Goal: Task Accomplishment & Management: Manage account settings

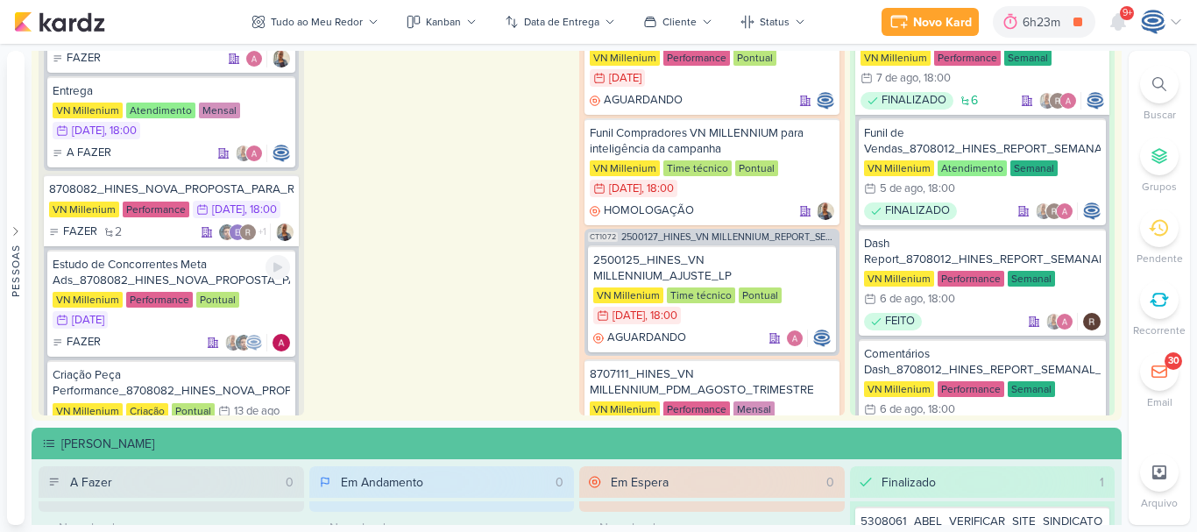
scroll to position [150, 0]
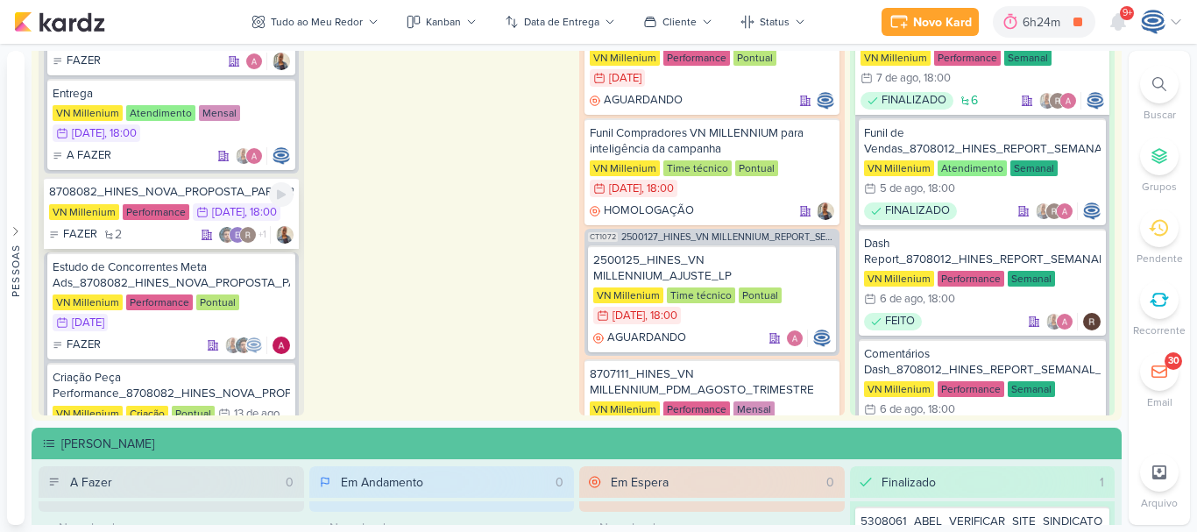
click at [186, 192] on div "8708082_HINES_NOVA_PROPOSTA_PARA_REUNIAO" at bounding box center [171, 192] width 245 height 16
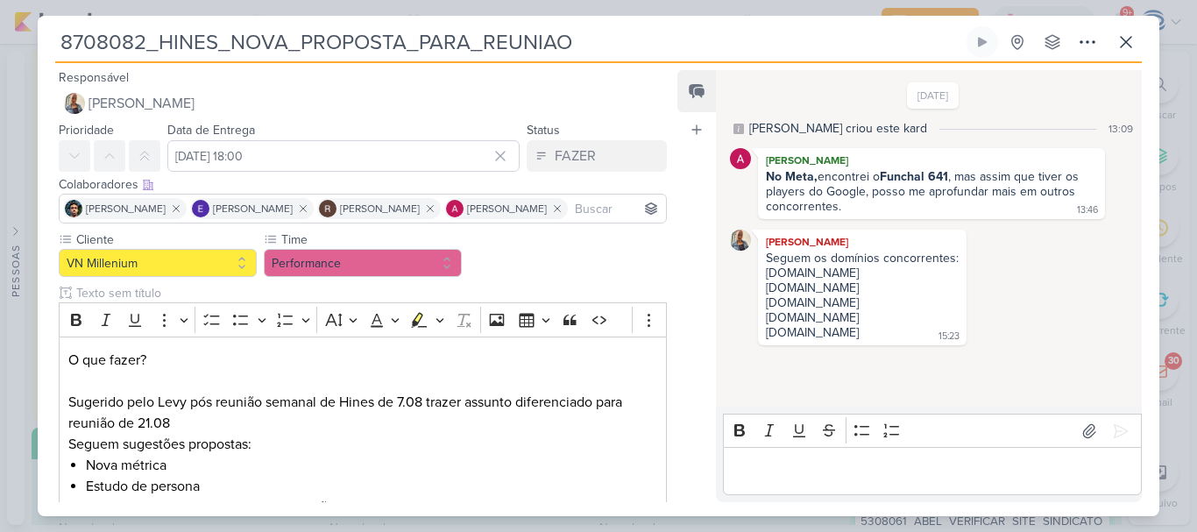
drag, startPoint x: 614, startPoint y: 44, endPoint x: 57, endPoint y: 25, distance: 556.9
click at [57, 25] on div "8708082_HINES_NOVA_PROPOSTA_PARA_REUNIAO Criado por mim" at bounding box center [599, 266] width 1122 height 501
click at [1052, 360] on div "[DATE] [PERSON_NAME] criou este kard 13:09 [PERSON_NAME] No Meta, encontrei o F…" at bounding box center [928, 239] width 424 height 335
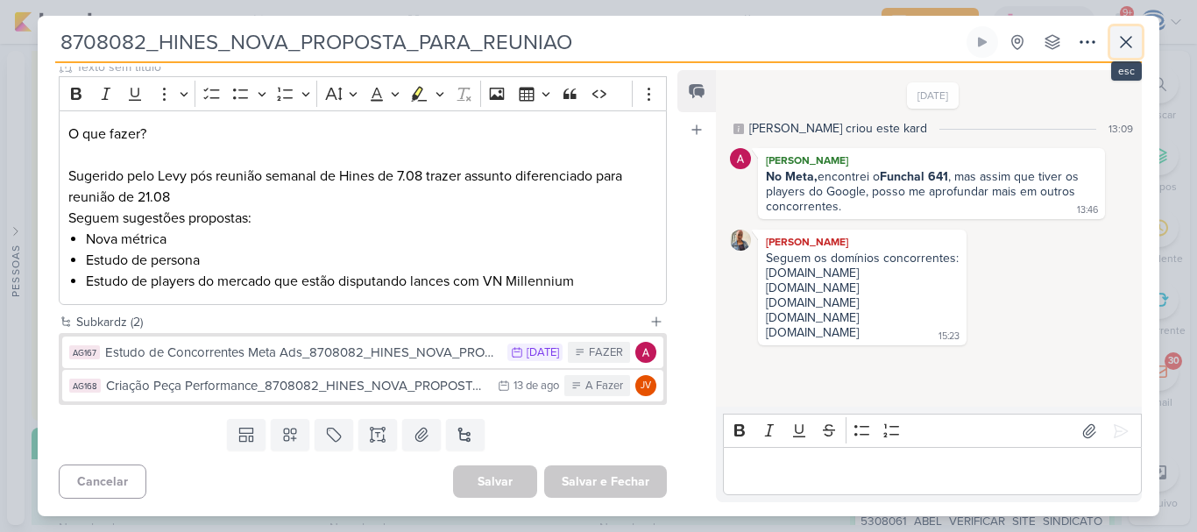
click at [1126, 48] on icon at bounding box center [1126, 42] width 21 height 21
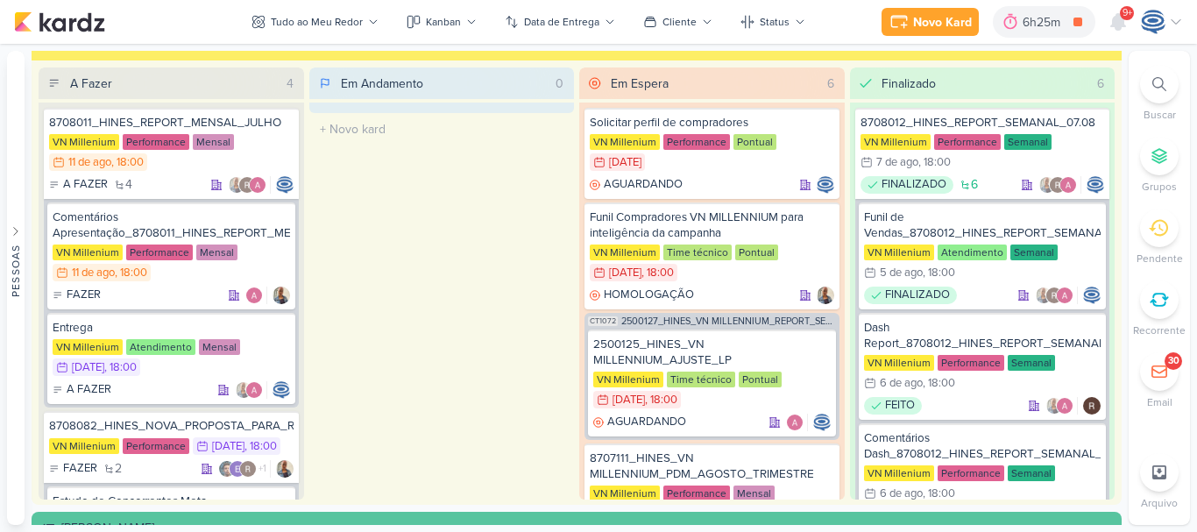
scroll to position [2090, 0]
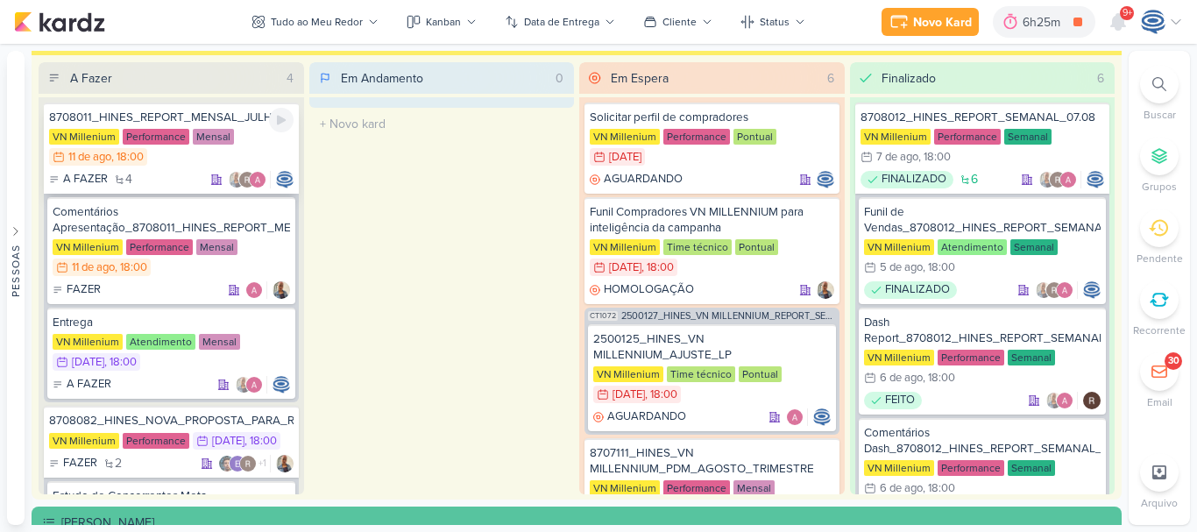
click at [179, 175] on div "A FAZER 4" at bounding box center [171, 180] width 245 height 18
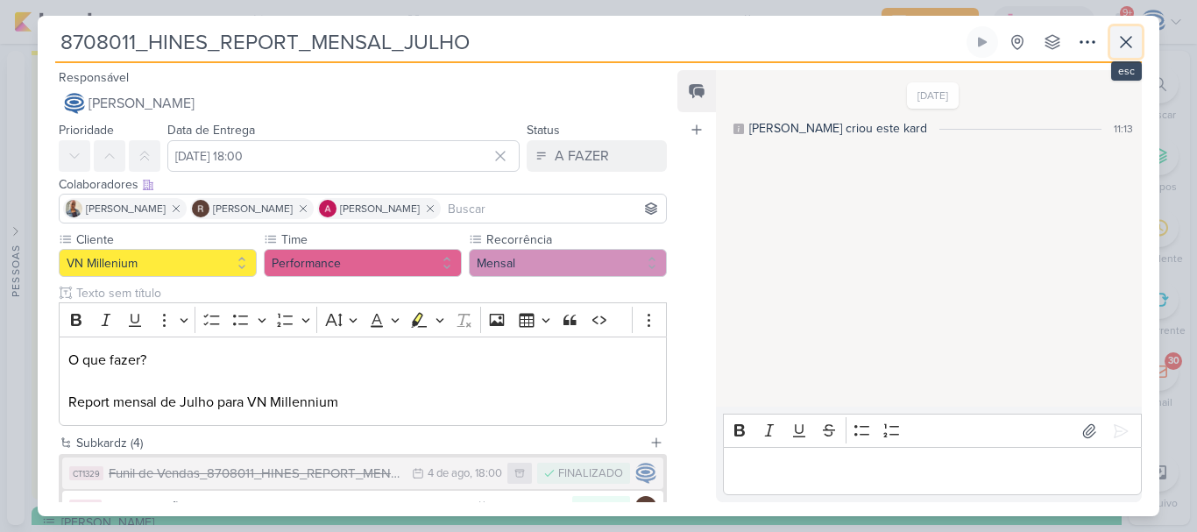
click at [1121, 36] on icon at bounding box center [1126, 42] width 21 height 21
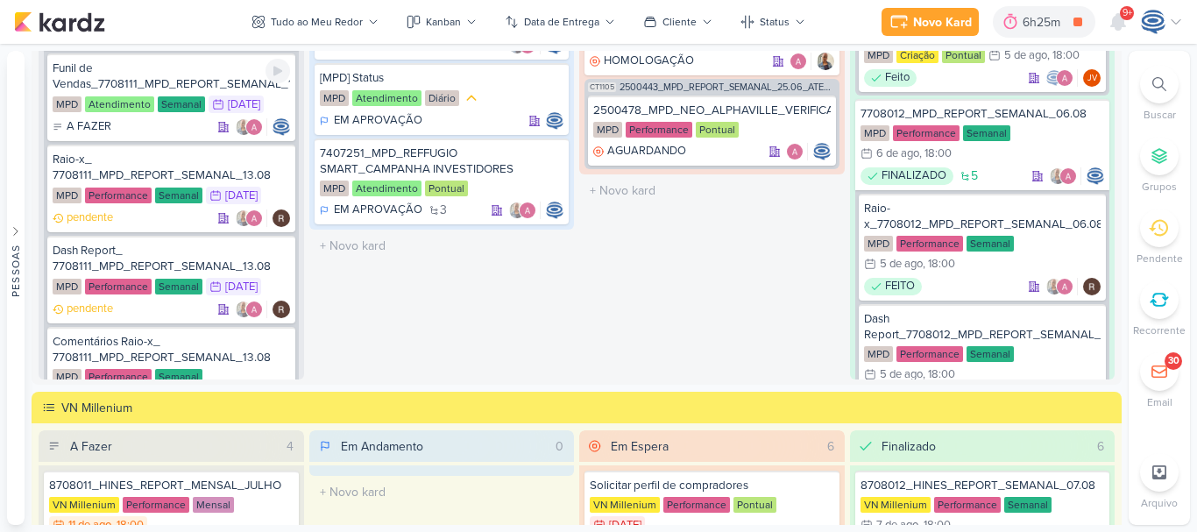
scroll to position [466, 0]
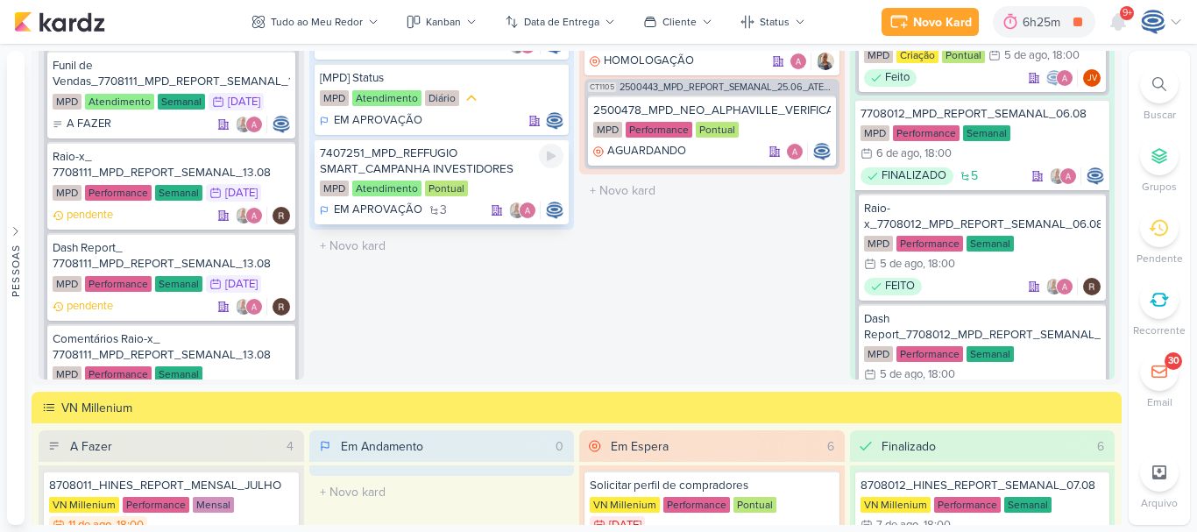
click at [510, 177] on div "7407251_MPD_REFFUGIO SMART_CAMPANHA INVESTIDORES" at bounding box center [442, 162] width 245 height 32
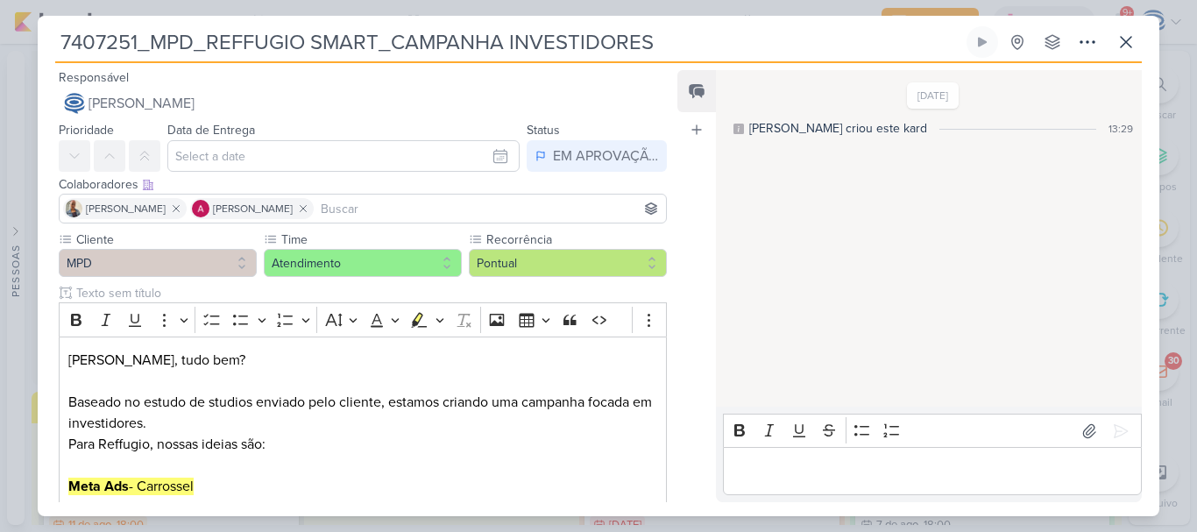
drag, startPoint x: 140, startPoint y: 39, endPoint x: 51, endPoint y: 51, distance: 90.1
click at [51, 51] on div "7407251_MPD_REFFUGIO SMART_CAMPANHA INVESTIDORES Criado por [PERSON_NAME] nenhu…" at bounding box center [599, 271] width 1122 height 490
drag, startPoint x: 681, startPoint y: 42, endPoint x: 54, endPoint y: 29, distance: 626.9
click at [54, 29] on div "7407251_MPD_REFFUGIO SMART_CAMPANHA INVESTIDORES Criado por [PERSON_NAME] nenhu…" at bounding box center [599, 271] width 1122 height 490
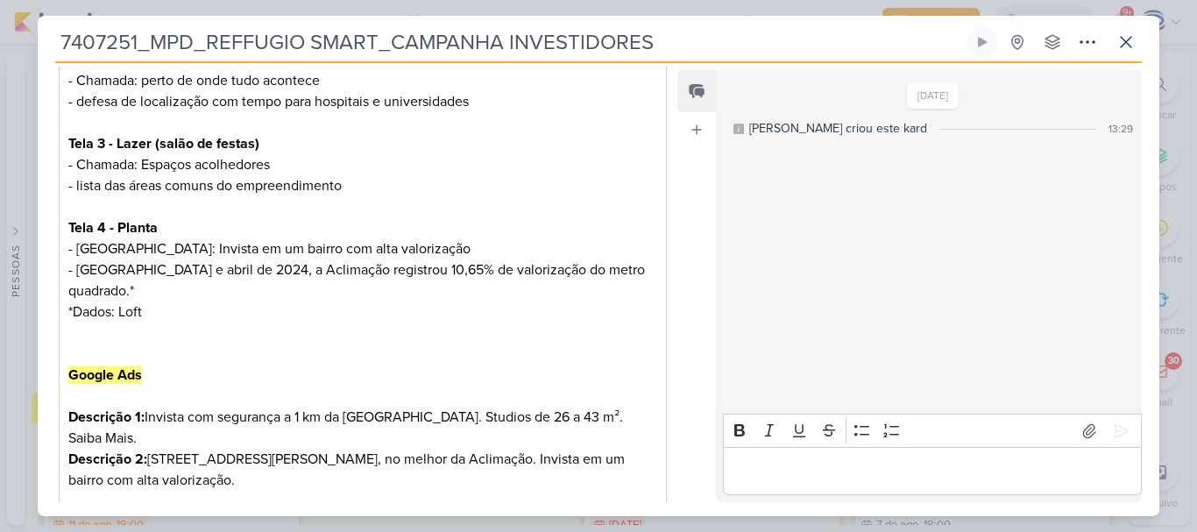
scroll to position [870, 0]
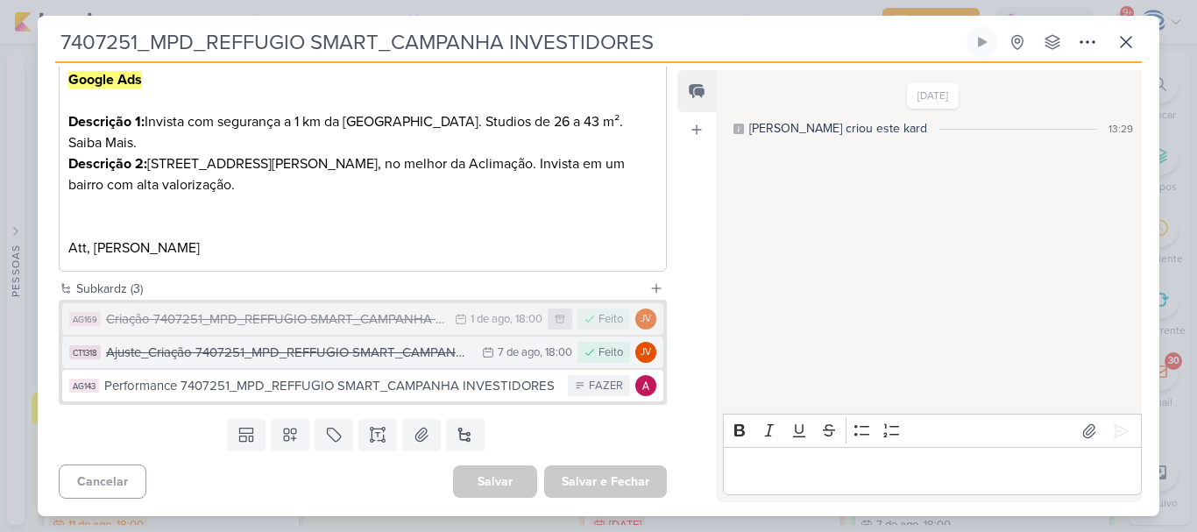
click at [410, 353] on div "Ajuste_Criação 7407251_MPD_REFFUGIO SMART_CAMPANHA INVESTIDORES" at bounding box center [289, 353] width 367 height 20
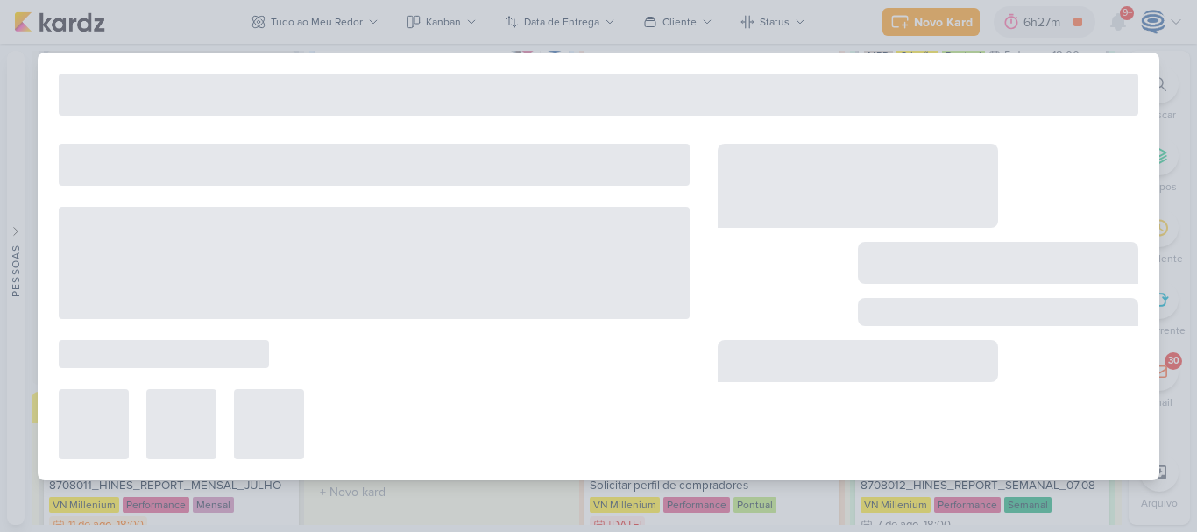
type input "Ajuste_Criação 7407251_MPD_REFFUGIO SMART_CAMPANHA INVESTIDORES"
type input "[DATE] 18:00"
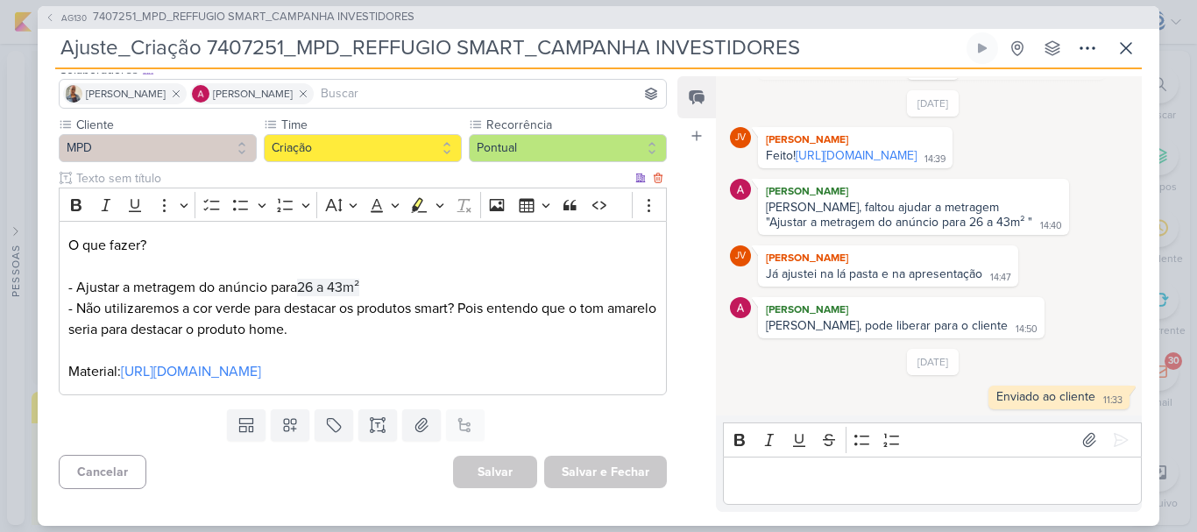
scroll to position [0, 0]
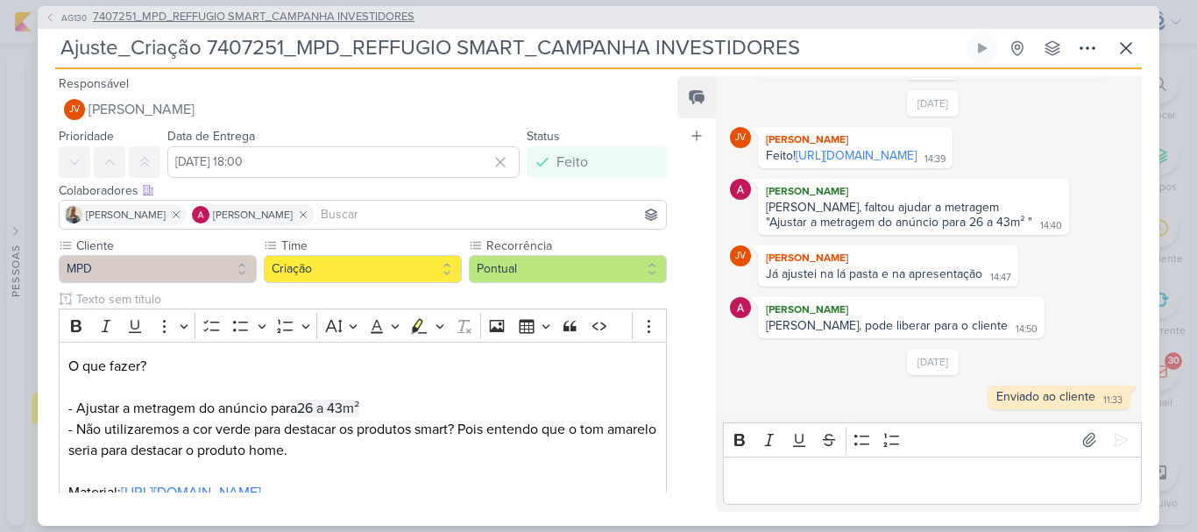
click at [336, 17] on span "7407251_MPD_REFFUGIO SMART_CAMPANHA INVESTIDORES" at bounding box center [254, 18] width 322 height 18
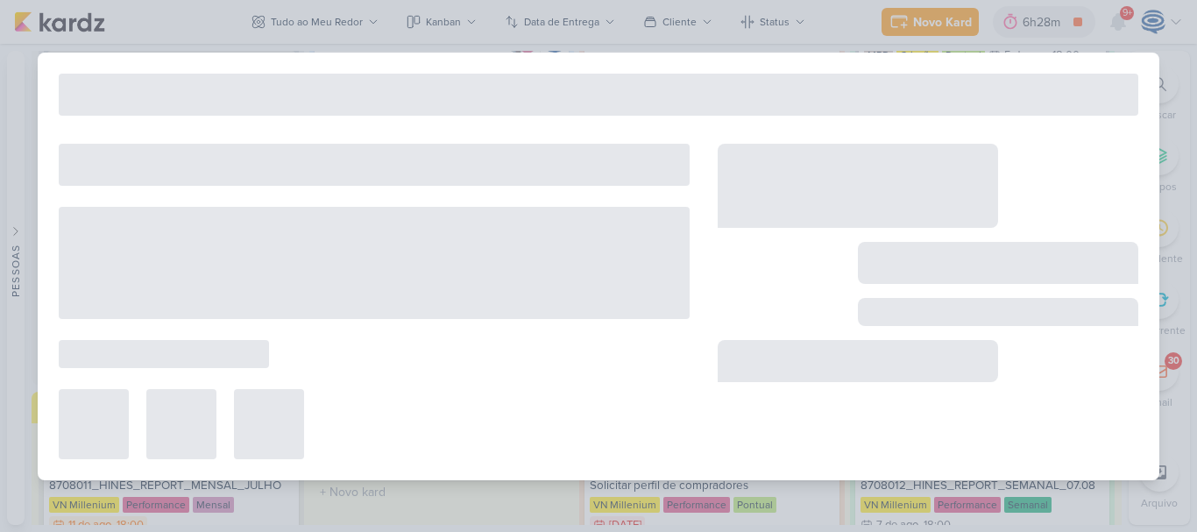
type input "7407251_MPD_REFFUGIO SMART_CAMPANHA INVESTIDORES"
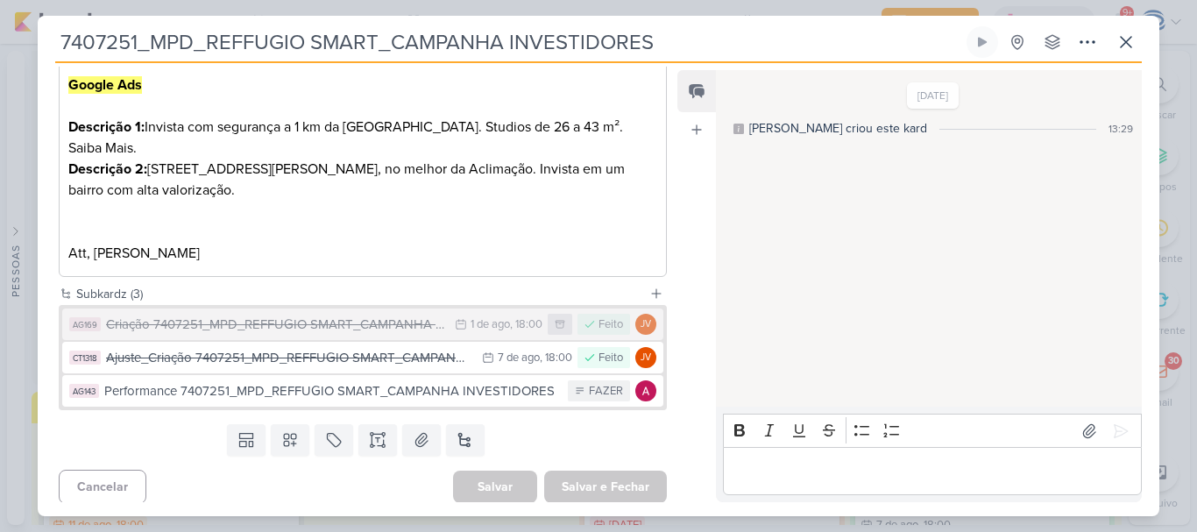
scroll to position [870, 0]
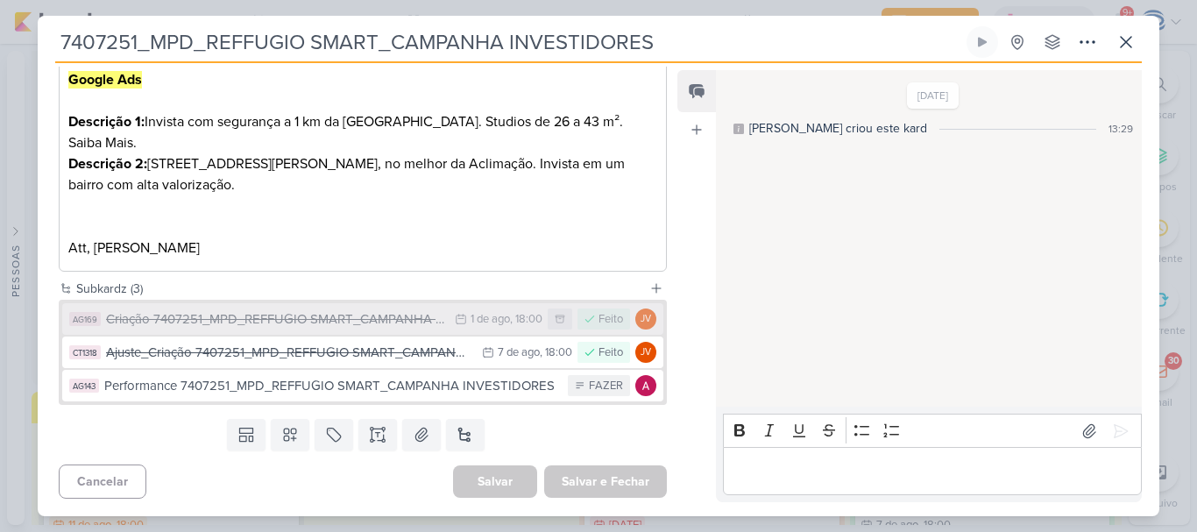
click at [352, 317] on div "Criação 7407251_MPD_REFFUGIO SMART_CAMPANHA INVESTIDORES" at bounding box center [276, 319] width 340 height 20
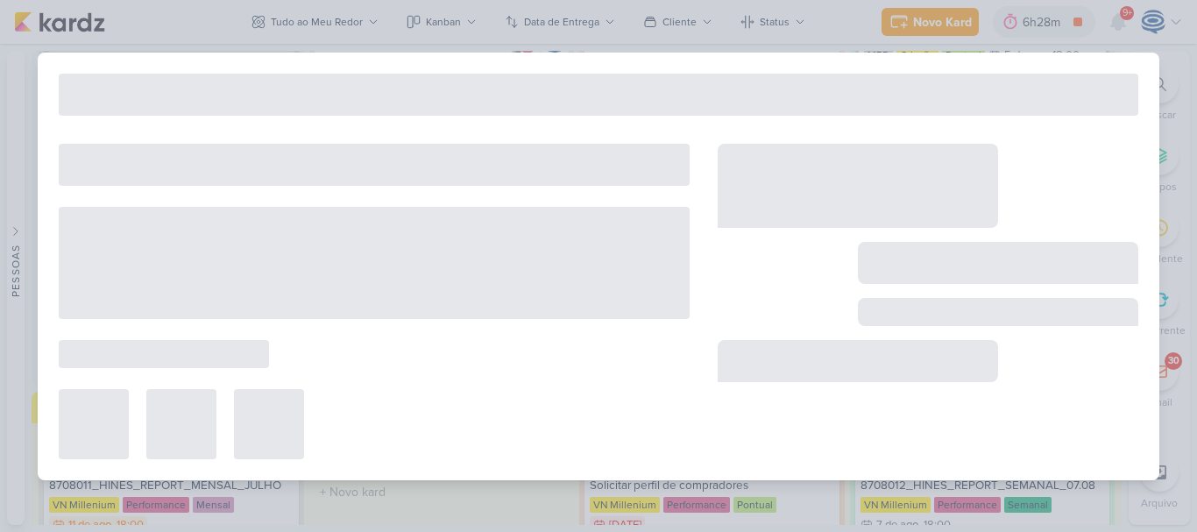
type input "Criação 7407251_MPD_REFFUGIO SMART_CAMPANHA INVESTIDORES"
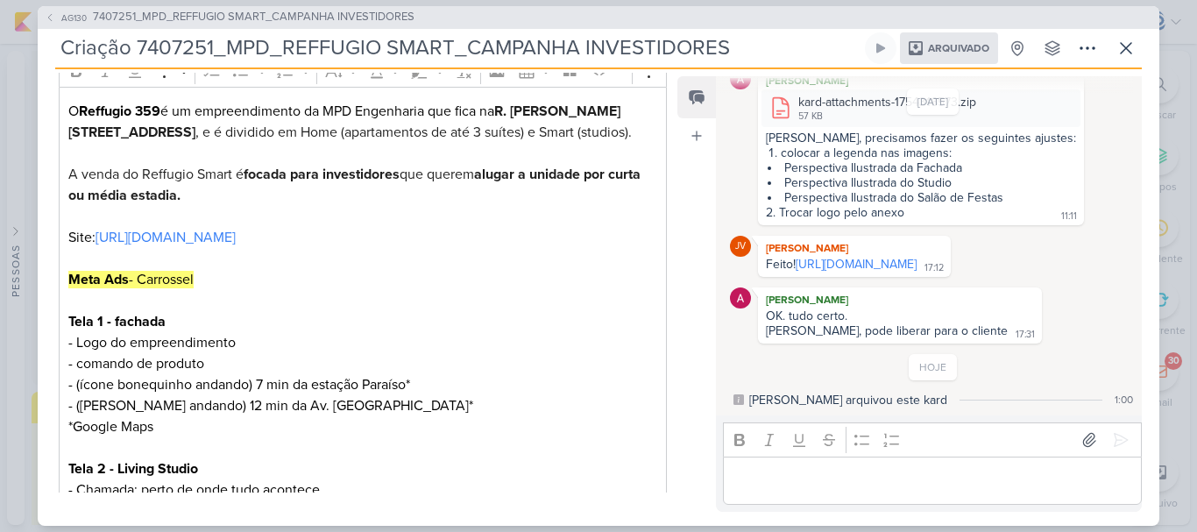
scroll to position [0, 0]
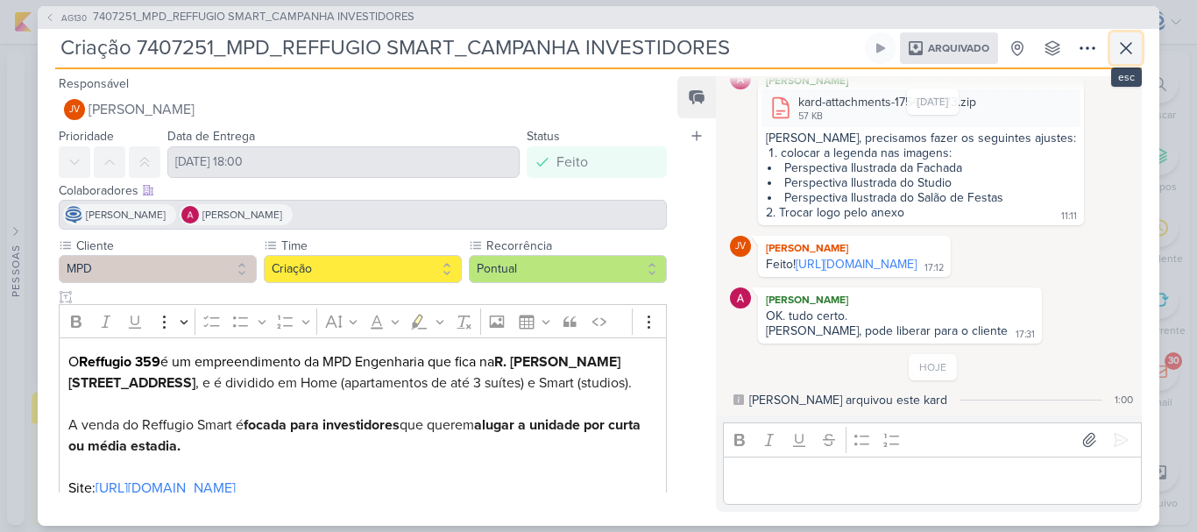
click at [1124, 43] on icon at bounding box center [1126, 48] width 21 height 21
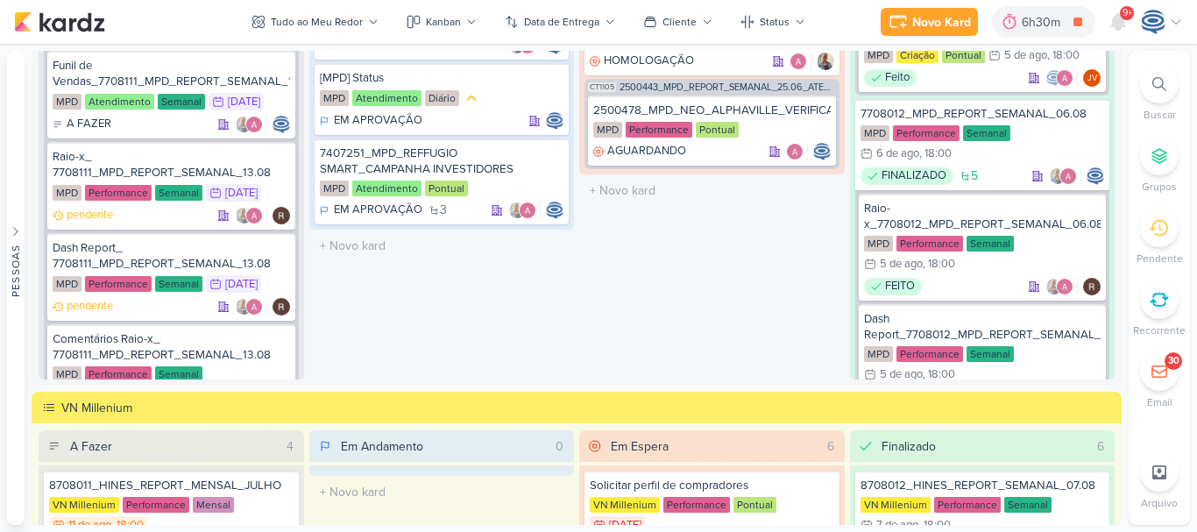
click at [1164, 93] on div at bounding box center [1159, 84] width 39 height 39
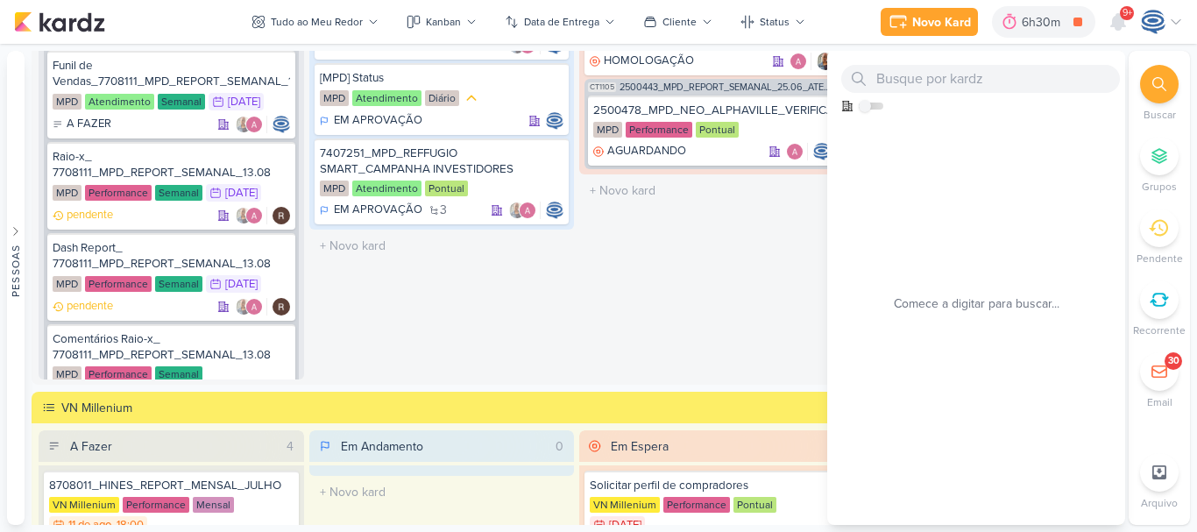
click at [1164, 93] on div at bounding box center [1159, 84] width 39 height 39
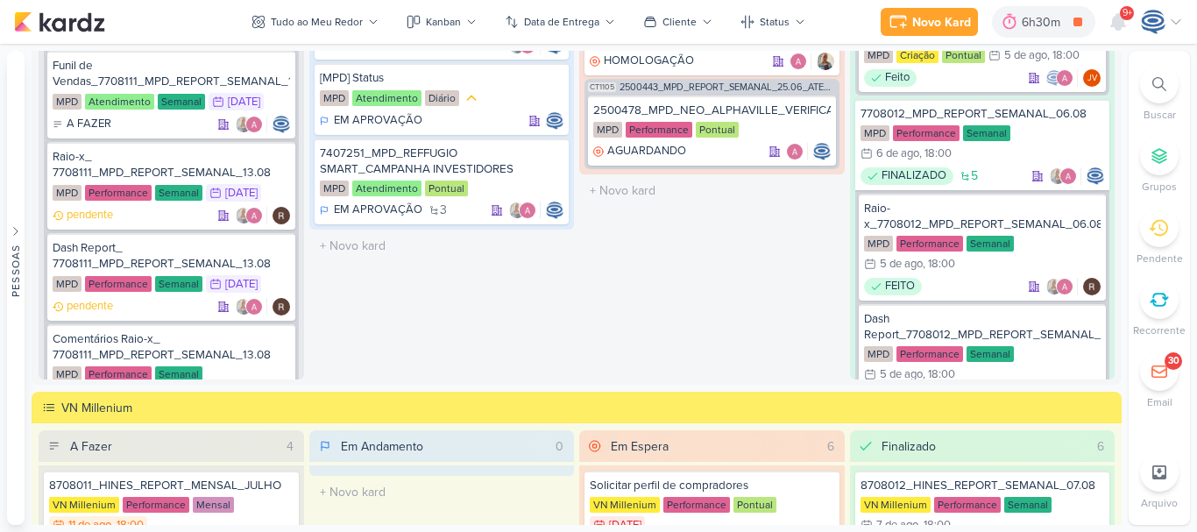
click at [1158, 76] on div at bounding box center [1159, 84] width 39 height 39
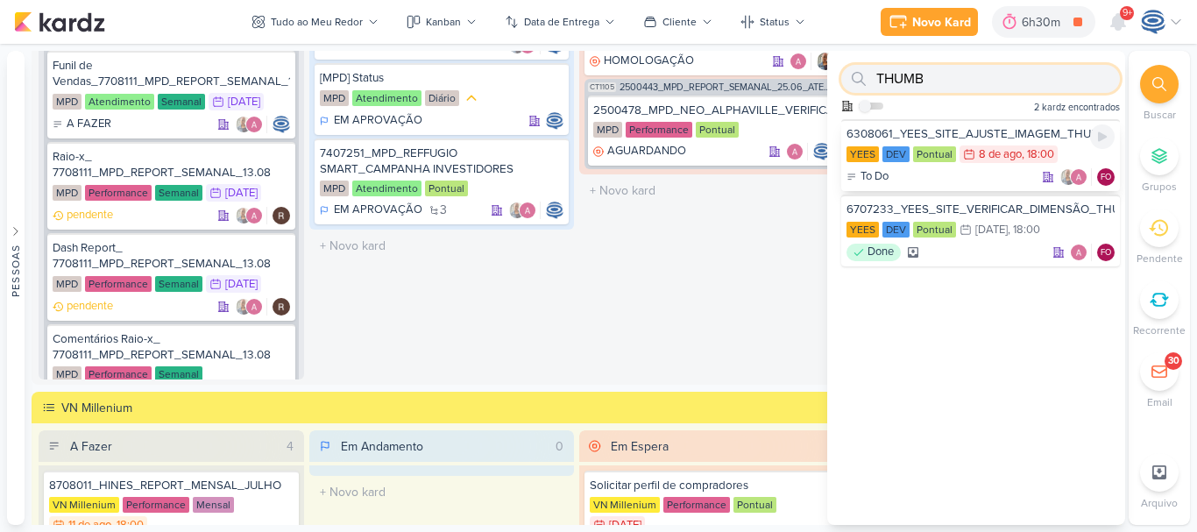
type input "THUMB"
click at [1073, 129] on div "6308061_YEES_SITE_AJUSTE_IMAGEM_THUMB" at bounding box center [981, 134] width 268 height 16
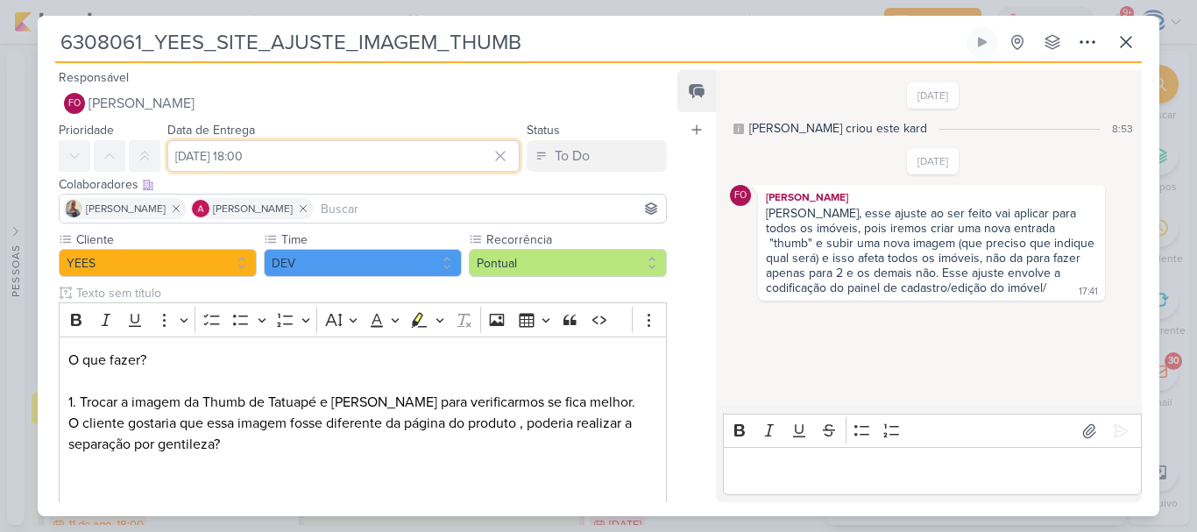
click at [372, 153] on input "[DATE] 18:00" at bounding box center [343, 156] width 352 height 32
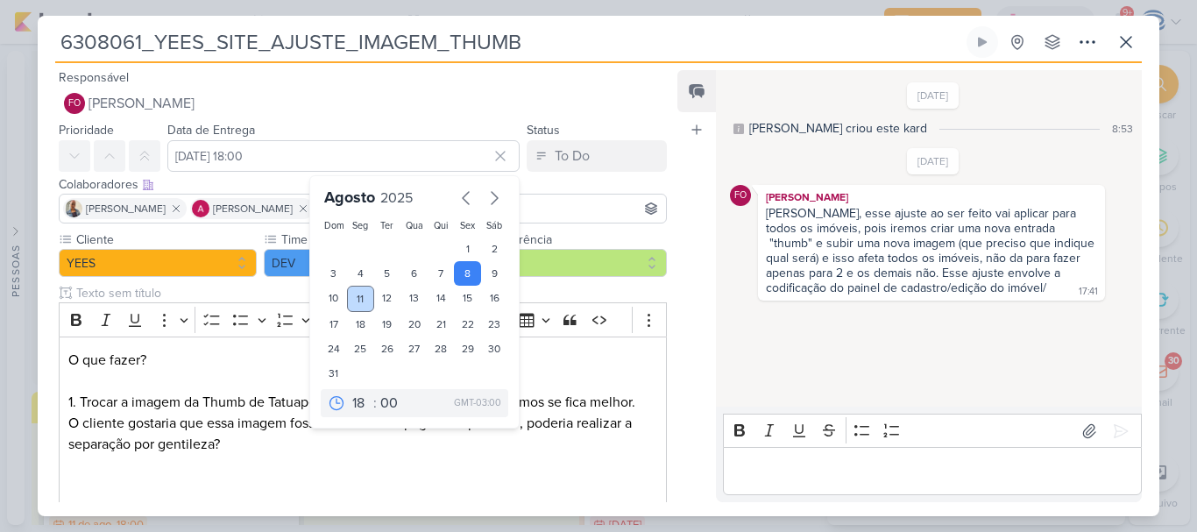
click at [352, 300] on div "11" at bounding box center [360, 299] width 27 height 26
type input "[DATE] 18:00"
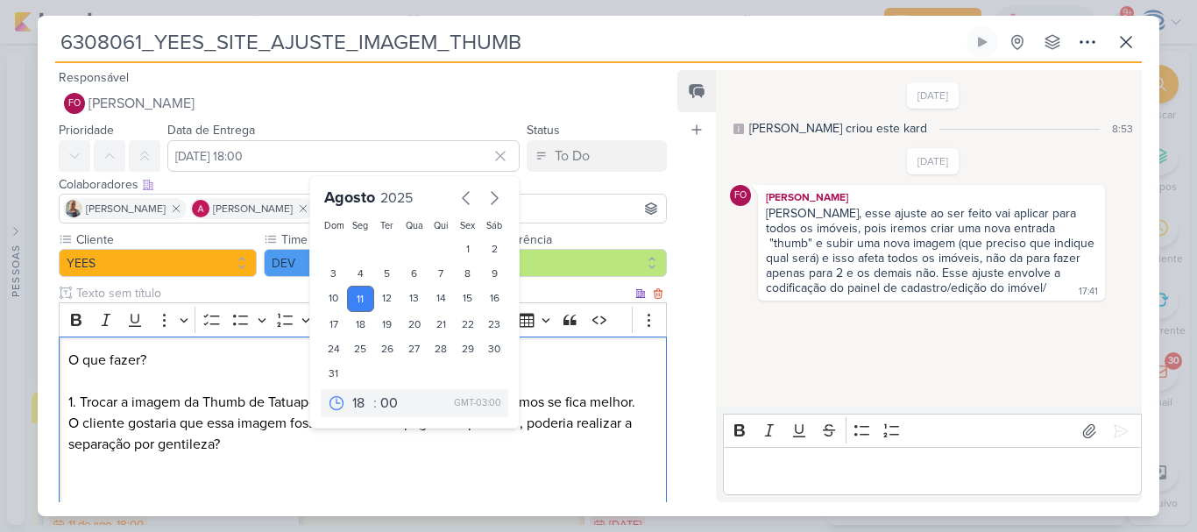
click at [611, 366] on p "O que fazer? 1. Trocar a imagem da Thumb de Tatuapé e [PERSON_NAME] para verifi…" at bounding box center [362, 423] width 589 height 147
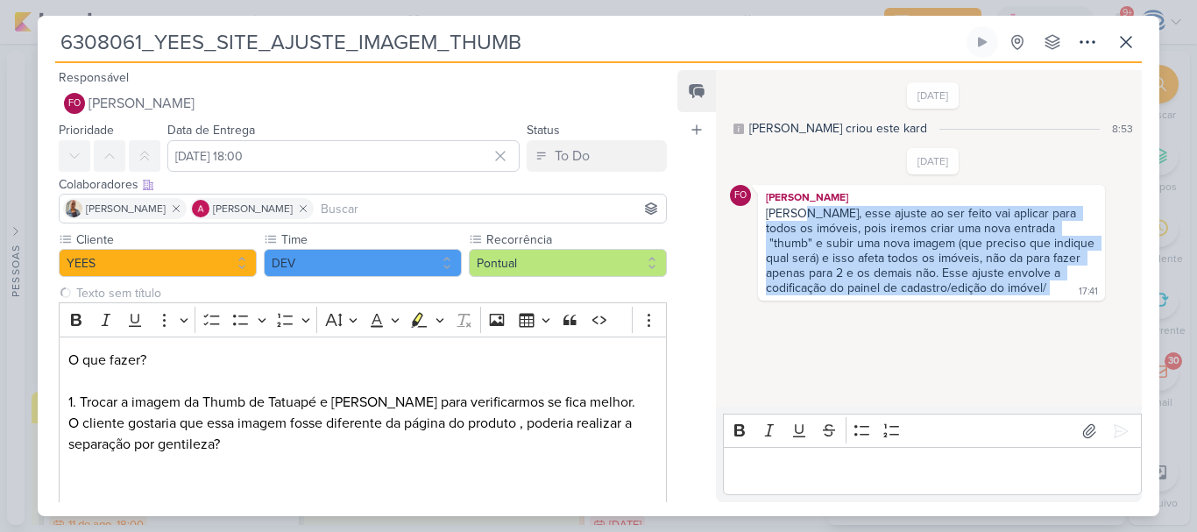
drag, startPoint x: 799, startPoint y: 215, endPoint x: 1000, endPoint y: 288, distance: 214.3
click at [1000, 288] on div "[PERSON_NAME], esse ajuste ao ser feito vai aplicar para todos os imóveis, pois…" at bounding box center [932, 251] width 340 height 91
copy div "esse ajuste ao ser feito vai aplicar para todos os imóveis, pois iremos criar u…"
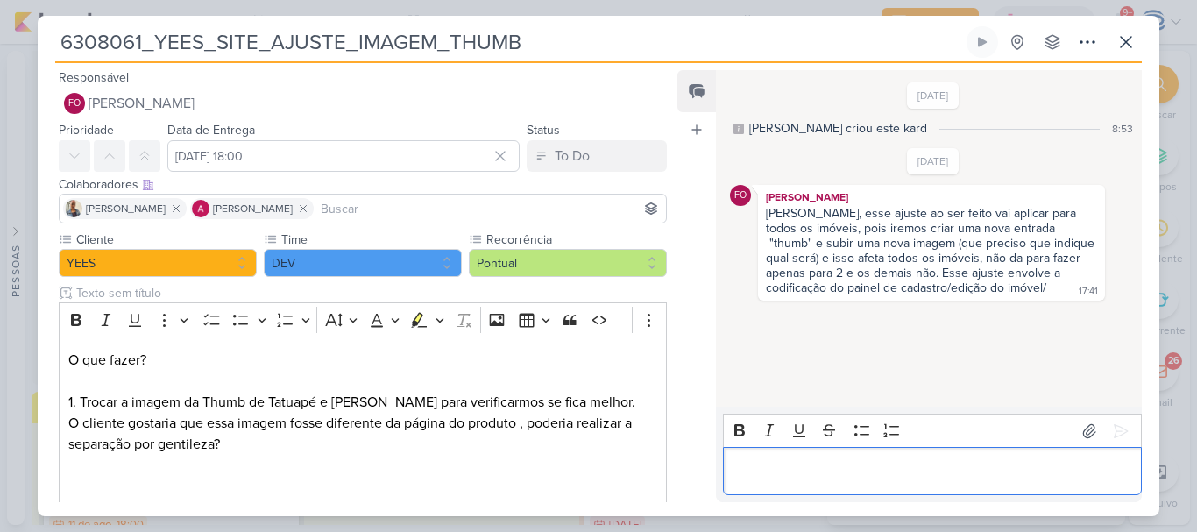
click at [899, 461] on p "Editor editing area: main" at bounding box center [932, 471] width 401 height 21
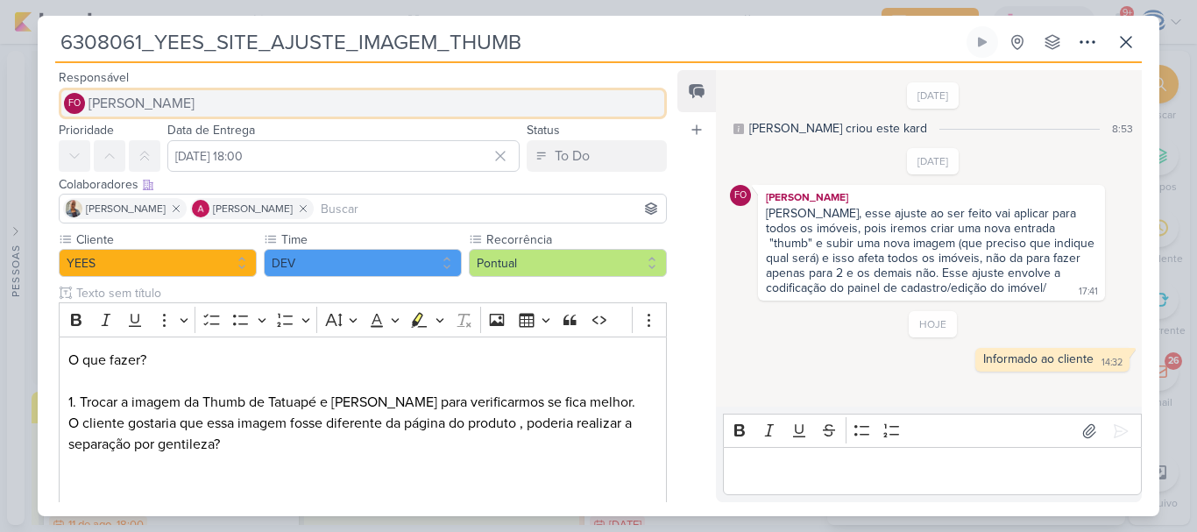
click at [284, 110] on button "FO [PERSON_NAME]" at bounding box center [363, 104] width 608 height 32
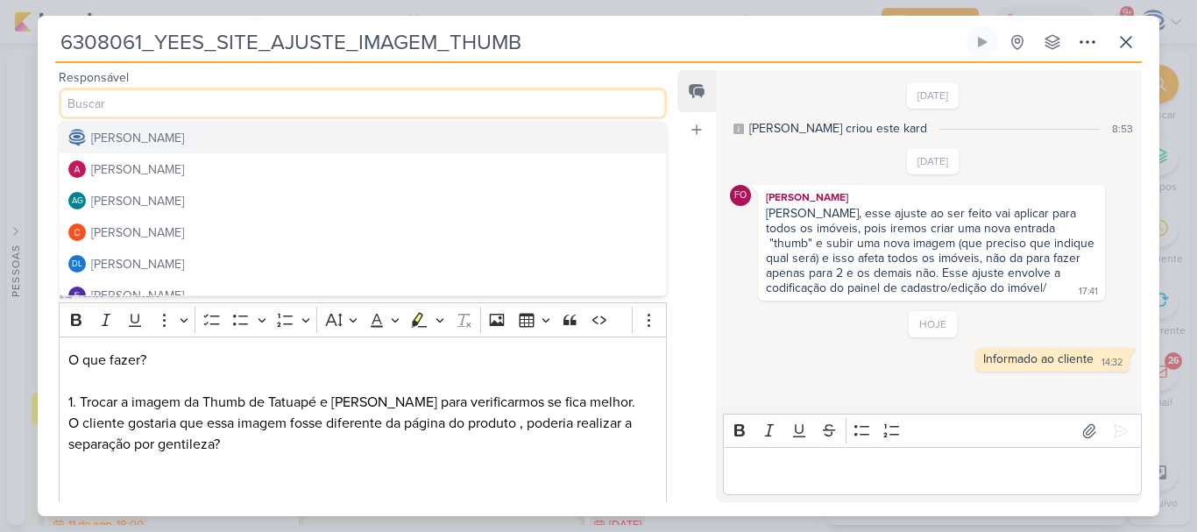
click at [284, 136] on button "[PERSON_NAME]" at bounding box center [363, 138] width 607 height 32
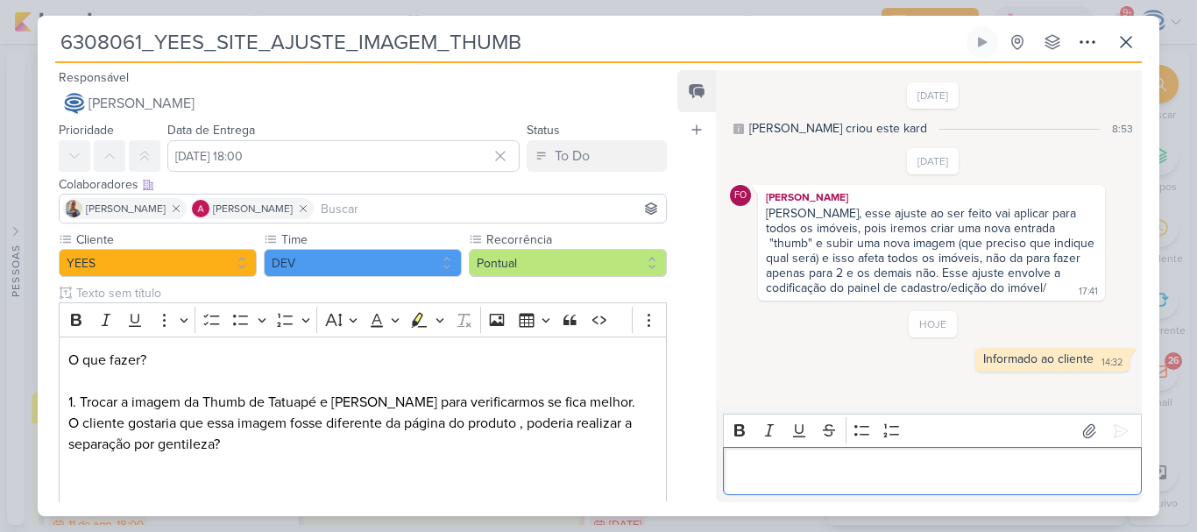
click at [886, 482] on div "Editor editing area: main" at bounding box center [932, 471] width 419 height 48
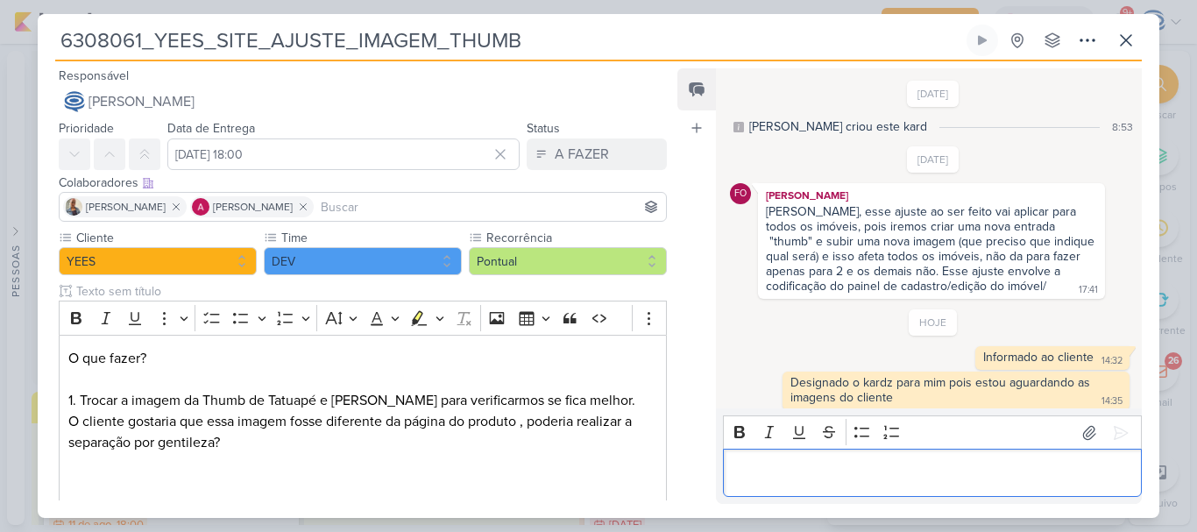
scroll to position [9, 0]
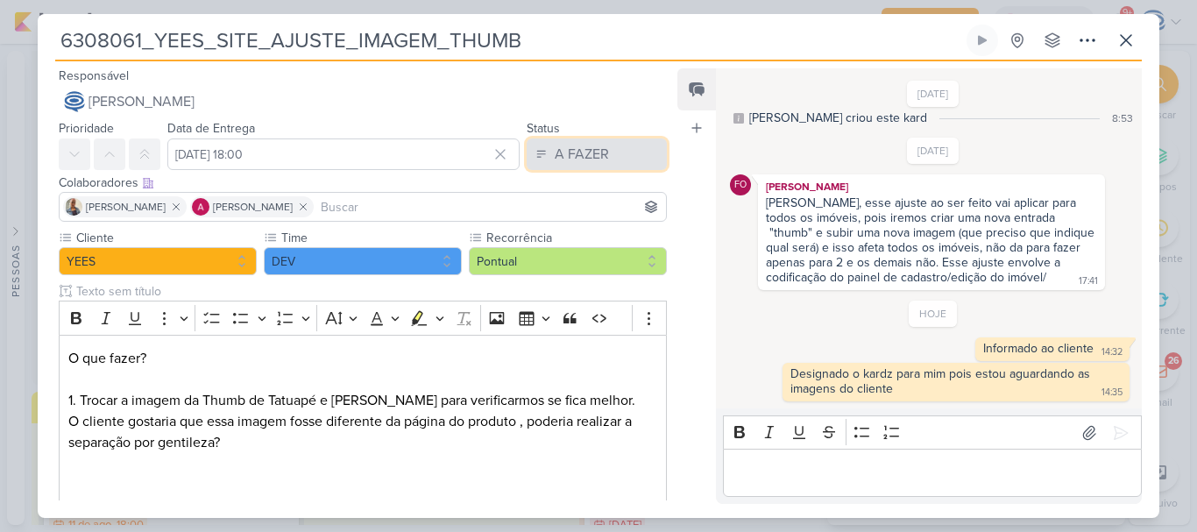
click at [607, 150] on button "A FAZER" at bounding box center [597, 154] width 140 height 32
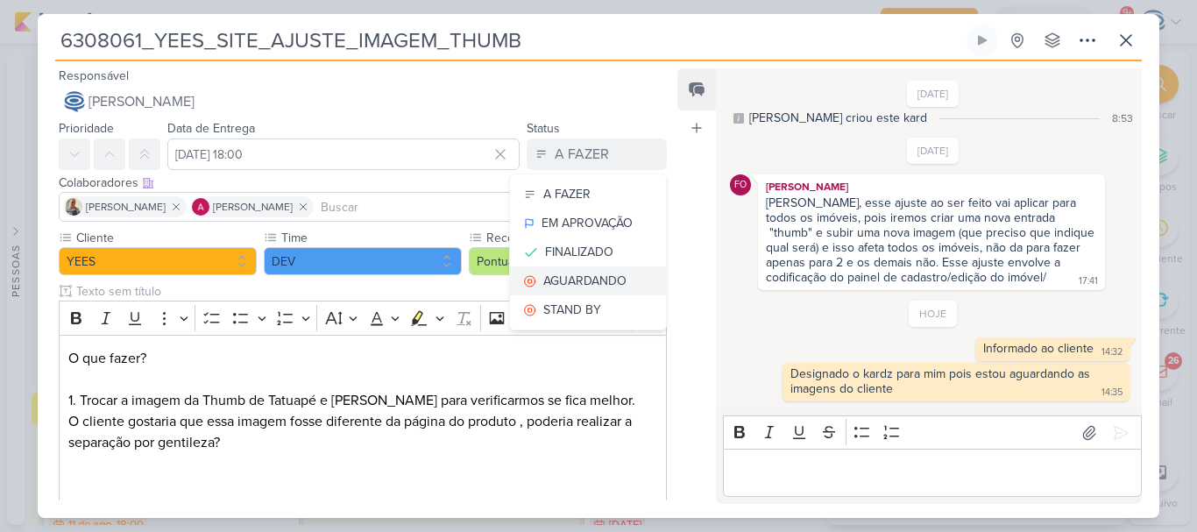
click at [557, 281] on div "AGUARDANDO" at bounding box center [584, 281] width 83 height 18
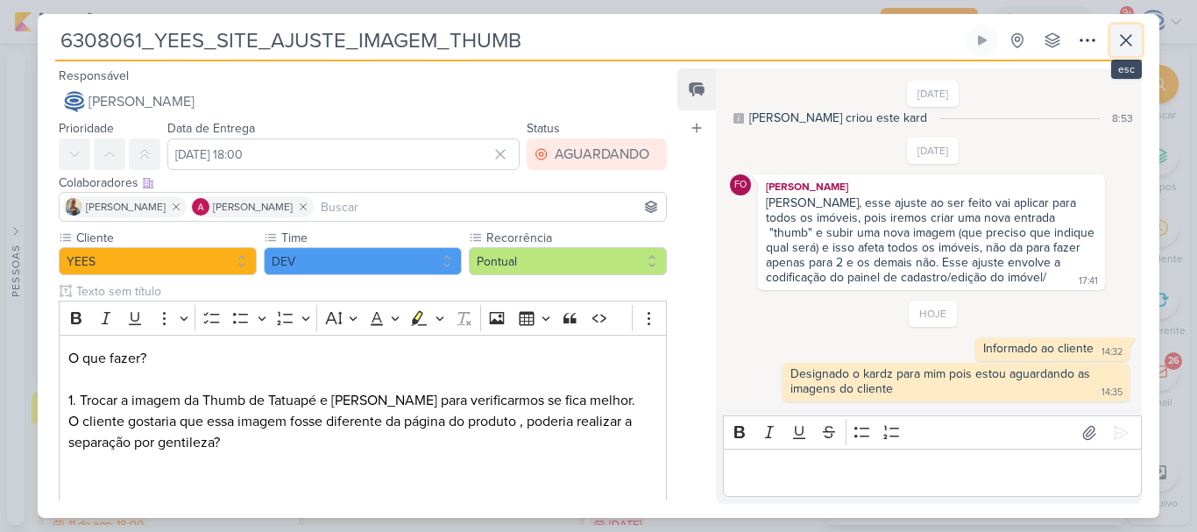
click at [1116, 32] on icon at bounding box center [1126, 40] width 21 height 21
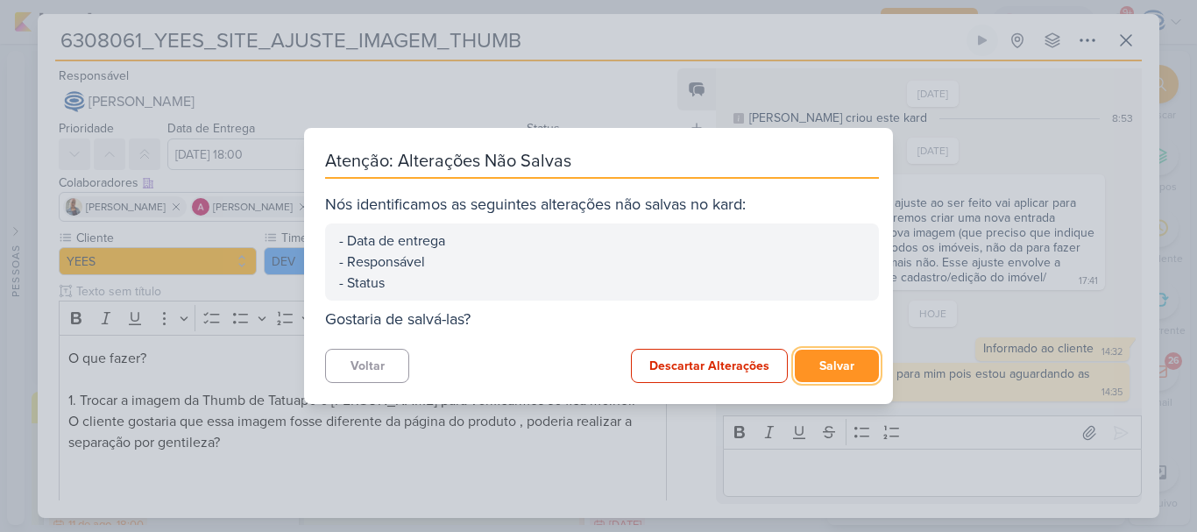
click at [846, 364] on button "Salvar" at bounding box center [837, 366] width 84 height 32
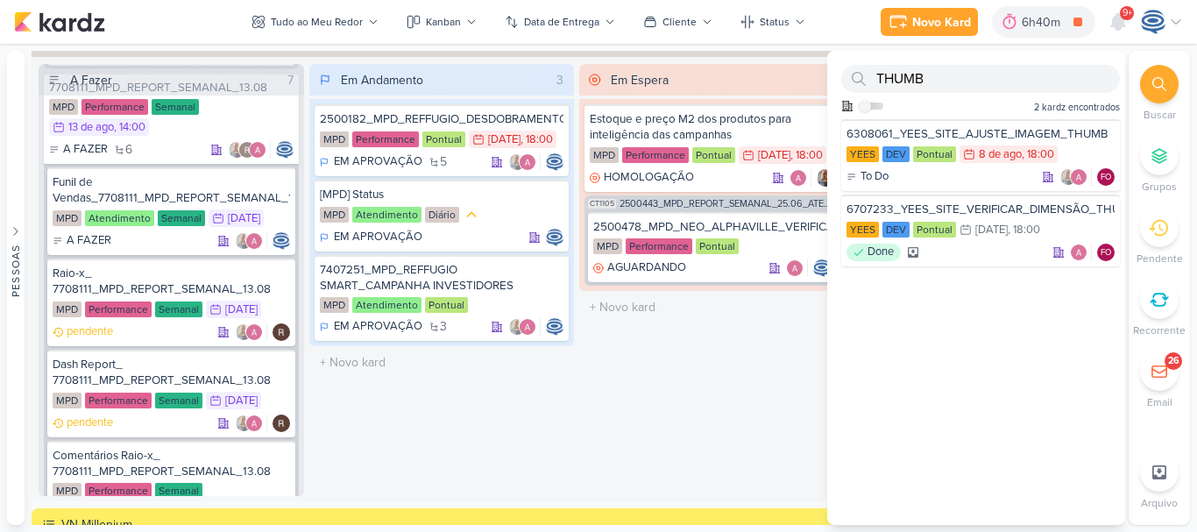
scroll to position [1673, 0]
click at [928, 71] on input "THUMB" at bounding box center [981, 79] width 279 height 28
type input "T"
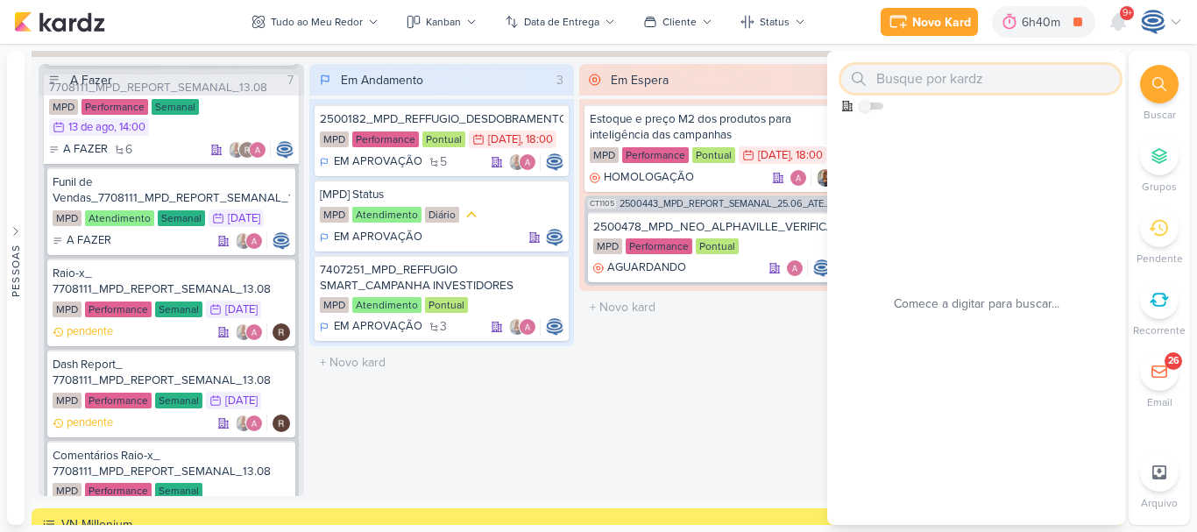
paste input "6108051"
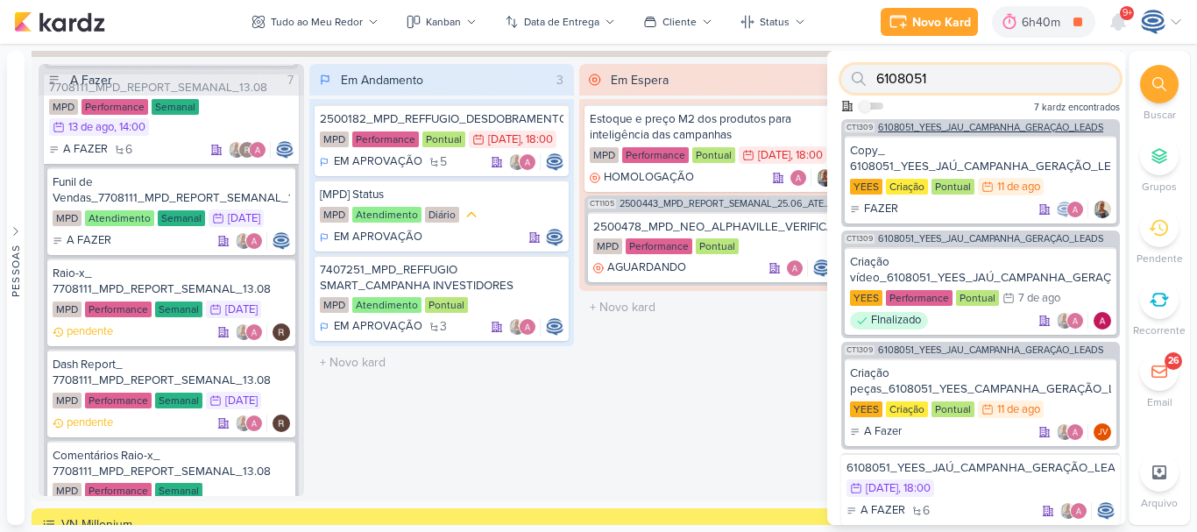
type input "6108051"
click at [902, 124] on span "6108051_YEES_JAÚ_CAMPANHA_GERAÇÃO_LEADS" at bounding box center [990, 128] width 225 height 10
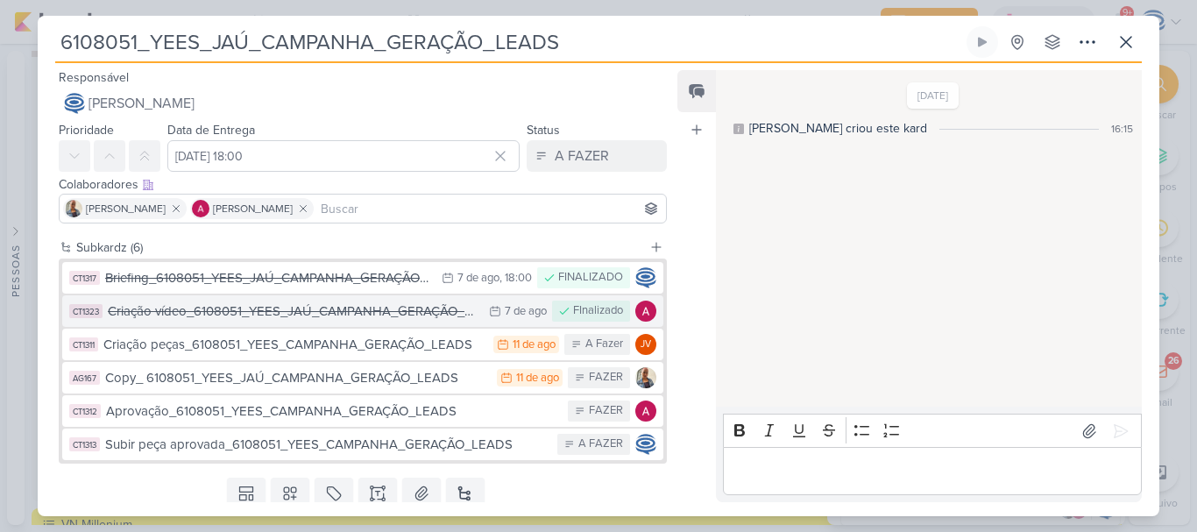
click at [367, 312] on div "Criação vídeo_6108051_YEES_JAÚ_CAMPANHA_GERAÇÃO_LEADS" at bounding box center [294, 312] width 373 height 20
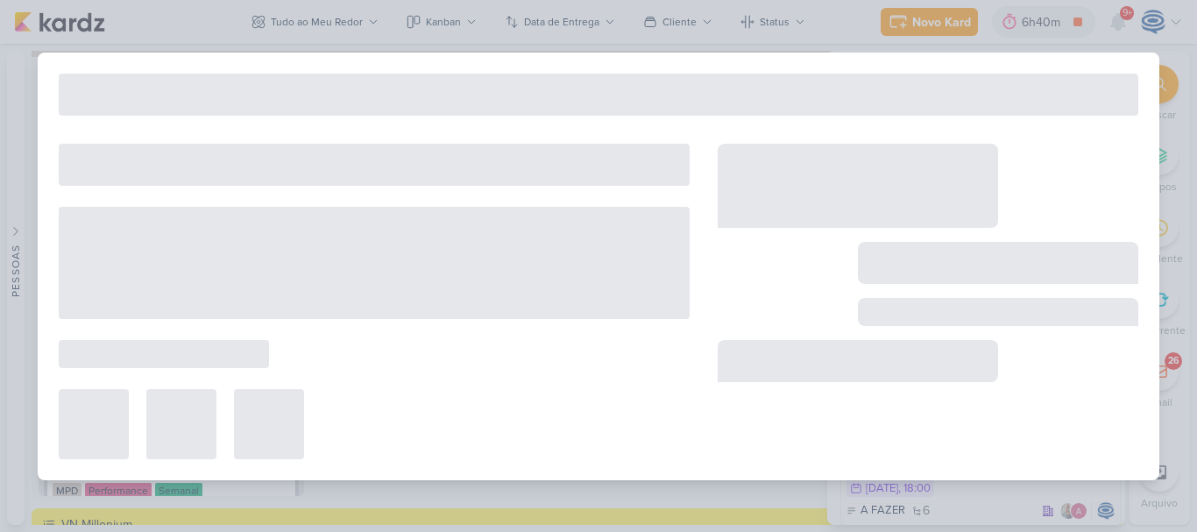
type input "Criação vídeo_6108051_YEES_JAÚ_CAMPANHA_GERAÇÃO_LEADS"
type input "[DATE] 23:59"
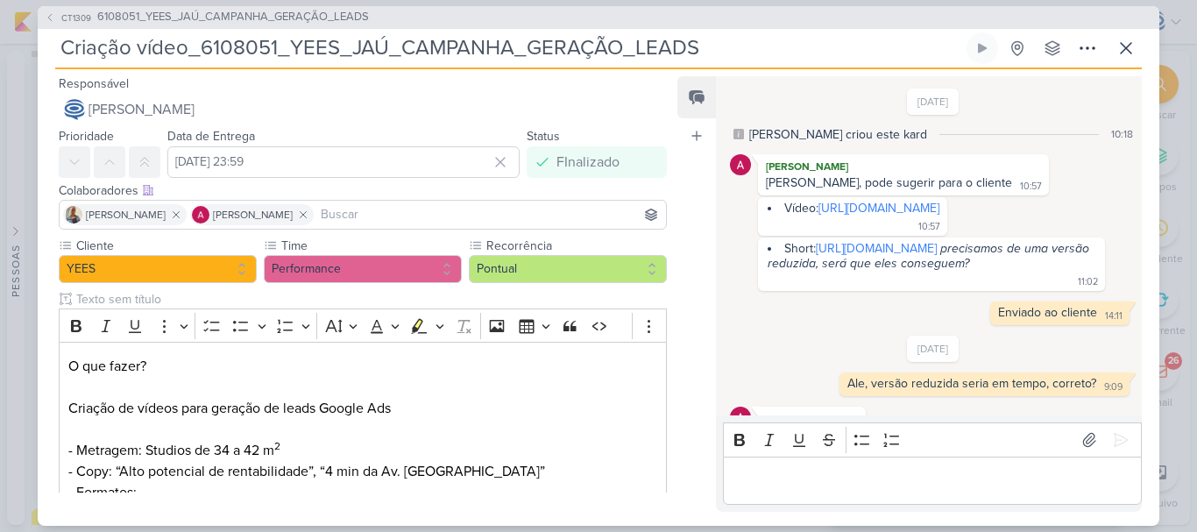
scroll to position [53, 0]
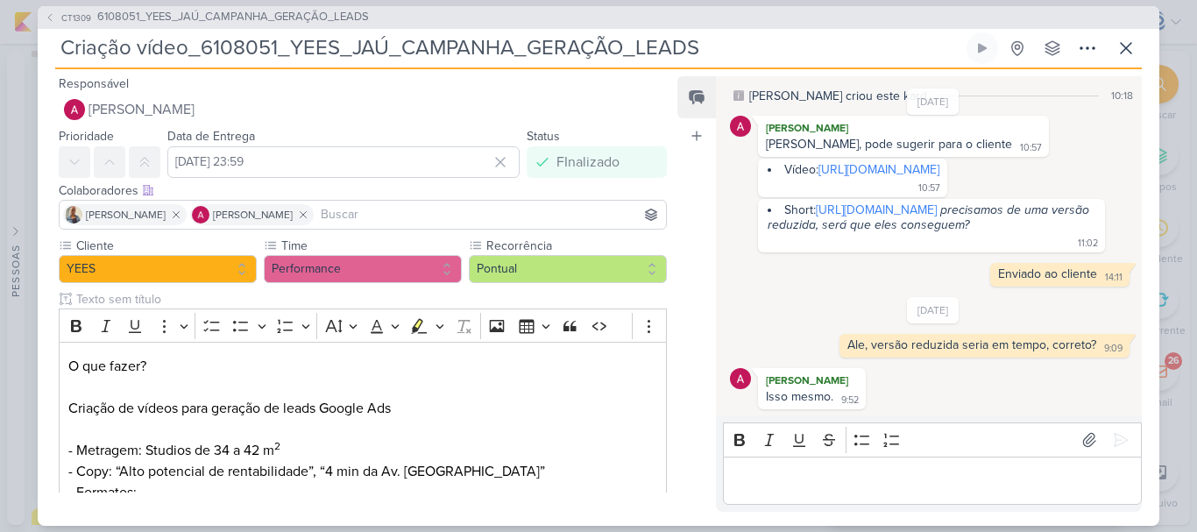
drag, startPoint x: 782, startPoint y: 153, endPoint x: 1087, endPoint y: 157, distance: 305.1
click at [1087, 159] on div "Vídeo: [URL][DOMAIN_NAME] 10:57 10:57" at bounding box center [933, 178] width 407 height 39
copy li "Vídeo: [URL][DOMAIN_NAME]"
click at [889, 490] on p "Editor editing area: main" at bounding box center [932, 480] width 401 height 21
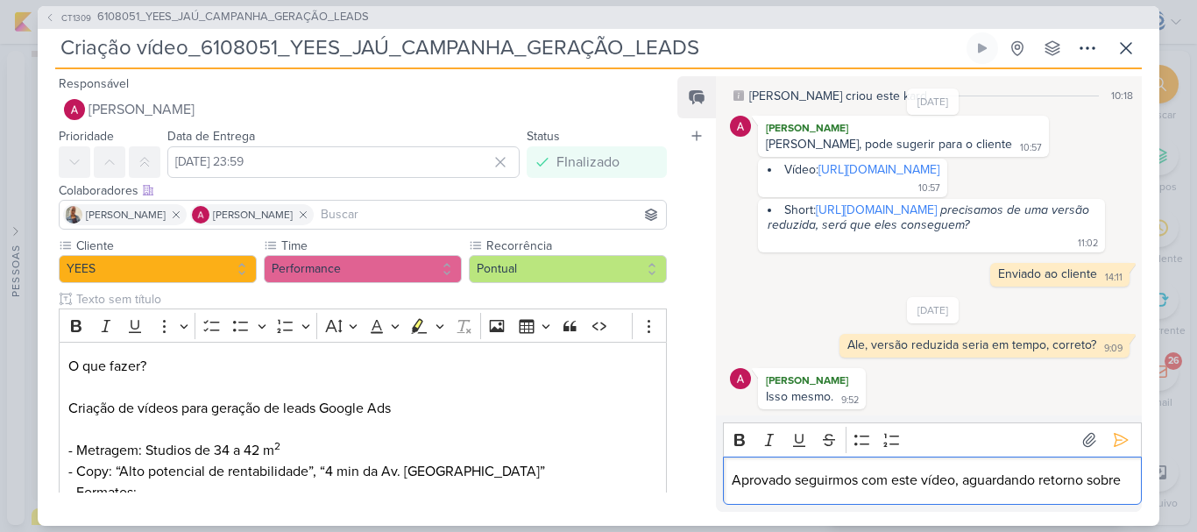
scroll to position [75, 0]
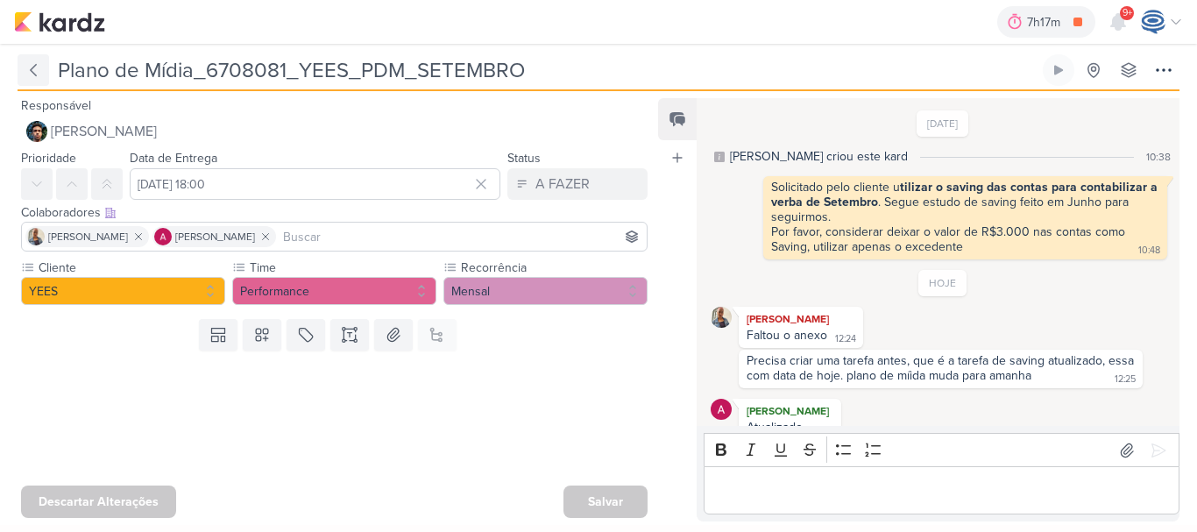
click at [43, 67] on button at bounding box center [34, 70] width 32 height 32
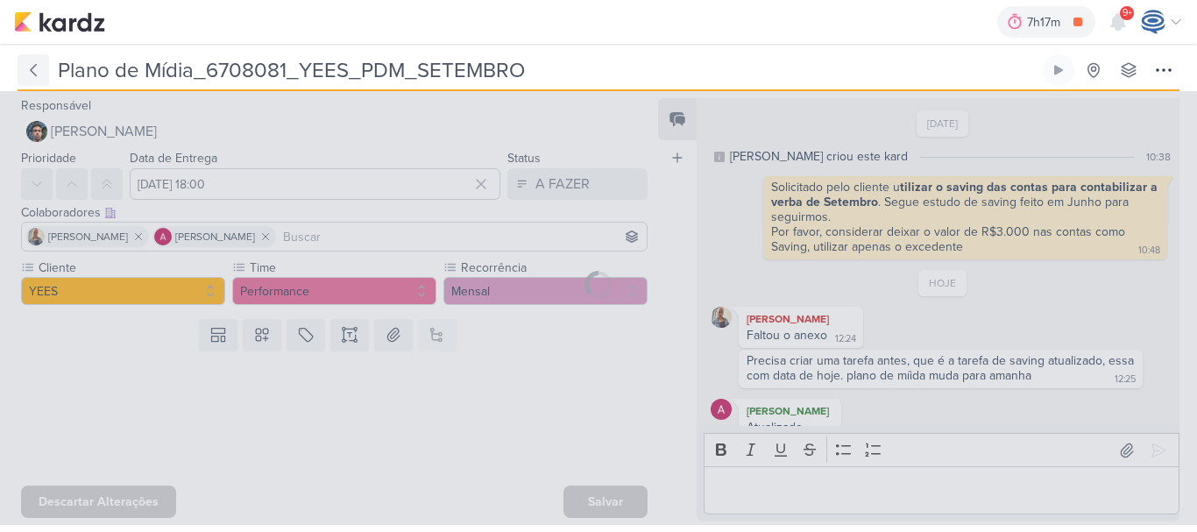
type input "6708081_YEES_PDM_SETEMBRO"
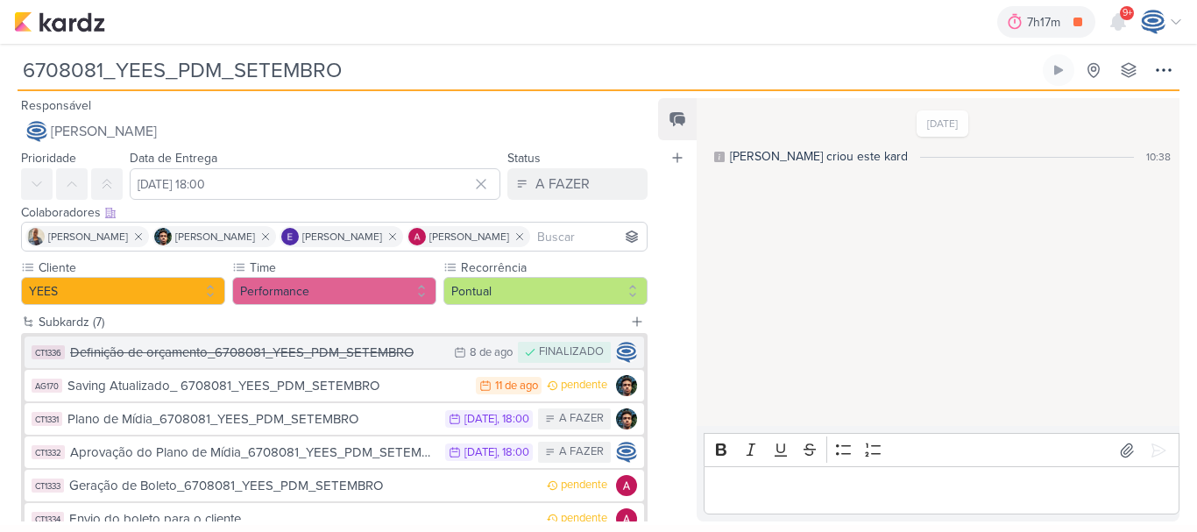
scroll to position [146, 0]
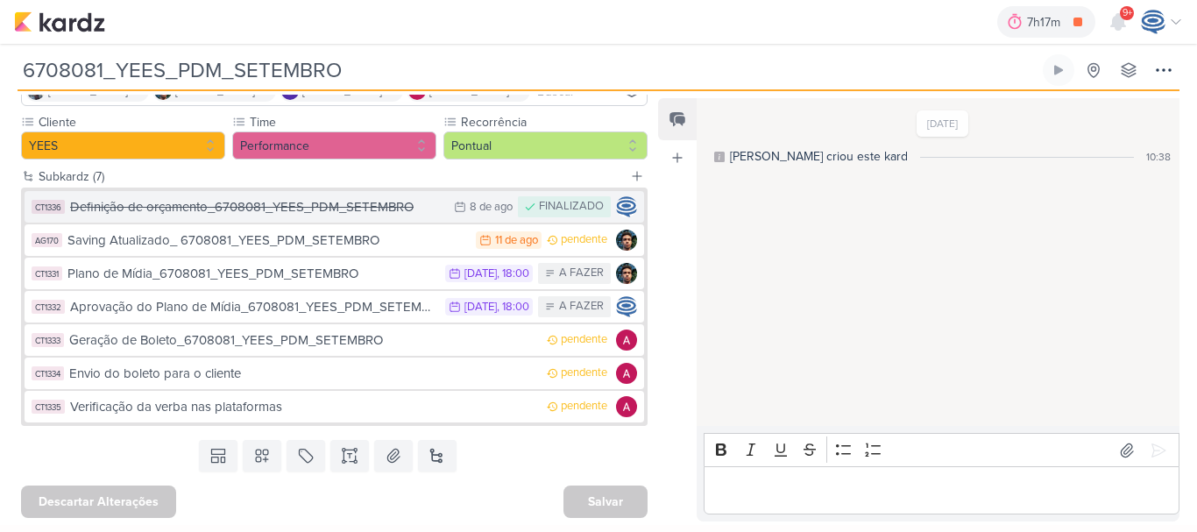
click at [322, 210] on div "Definição de orçamento_6708081_YEES_PDM_SETEMBRO" at bounding box center [257, 207] width 375 height 20
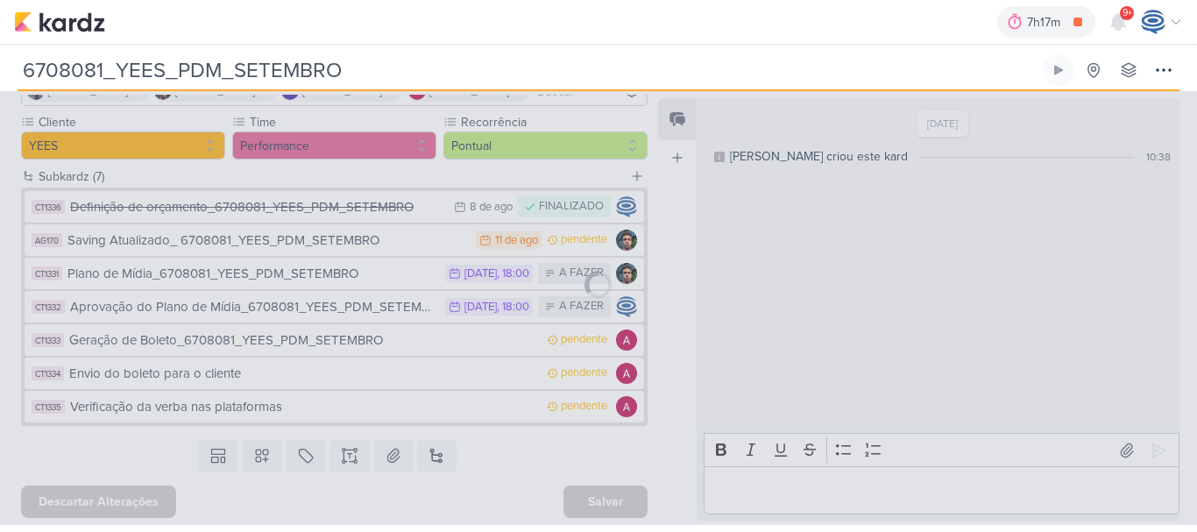
type input "Definição de orçamento_6708081_YEES_PDM_SETEMBRO"
type input "8 de agosto de 2025 às 23:59"
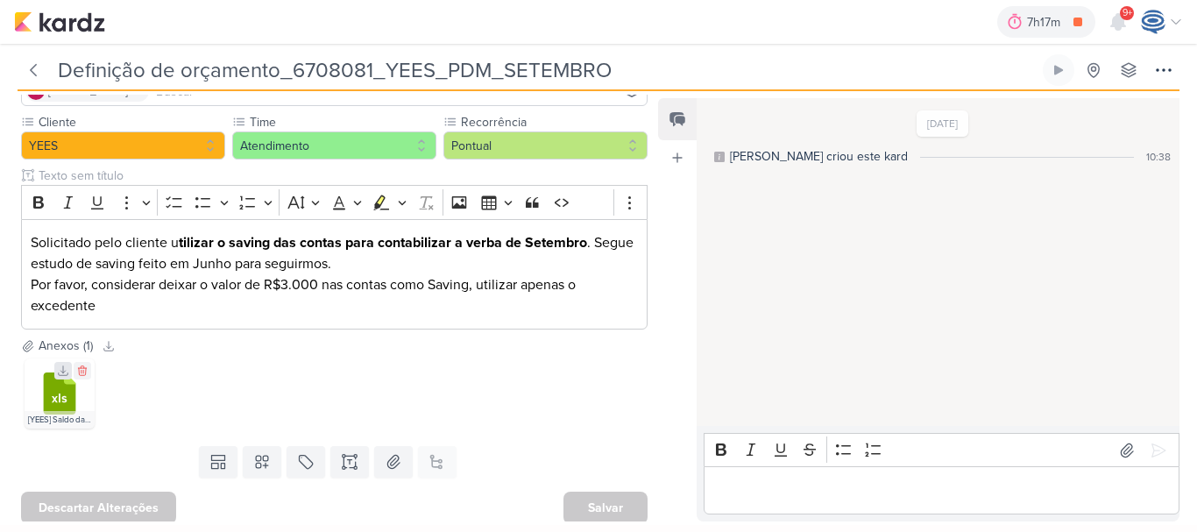
click at [57, 370] on icon at bounding box center [63, 371] width 12 height 12
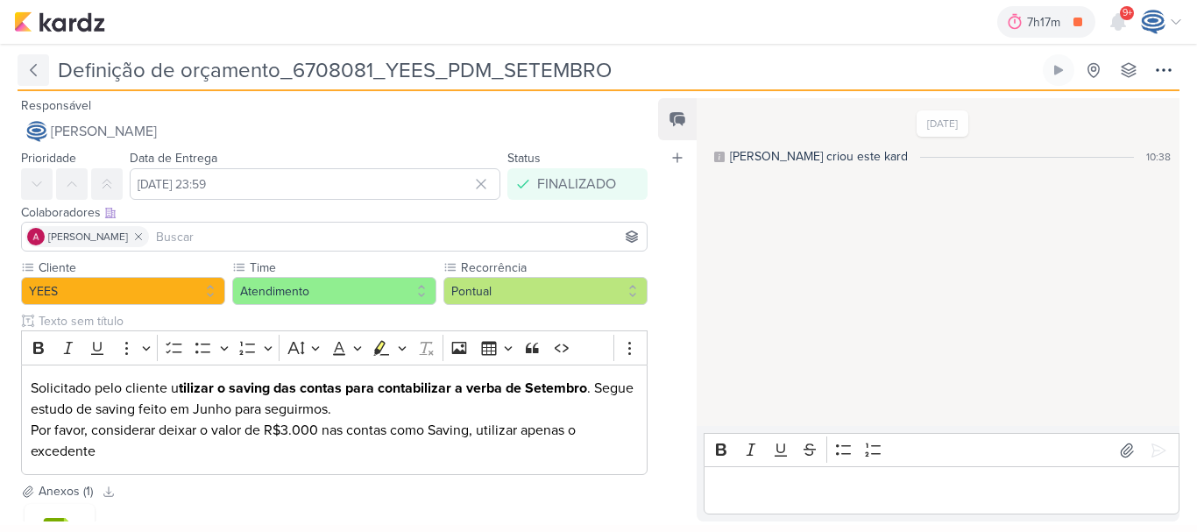
click at [34, 69] on icon at bounding box center [34, 70] width 18 height 18
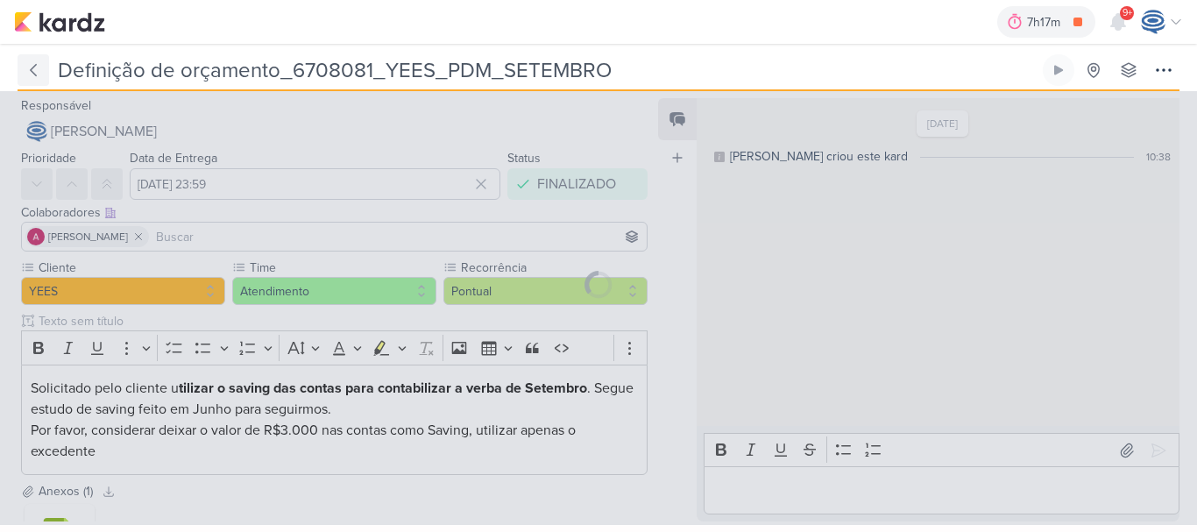
type input "6708081_YEES_PDM_SETEMBRO"
type input "[DATE] 18:00"
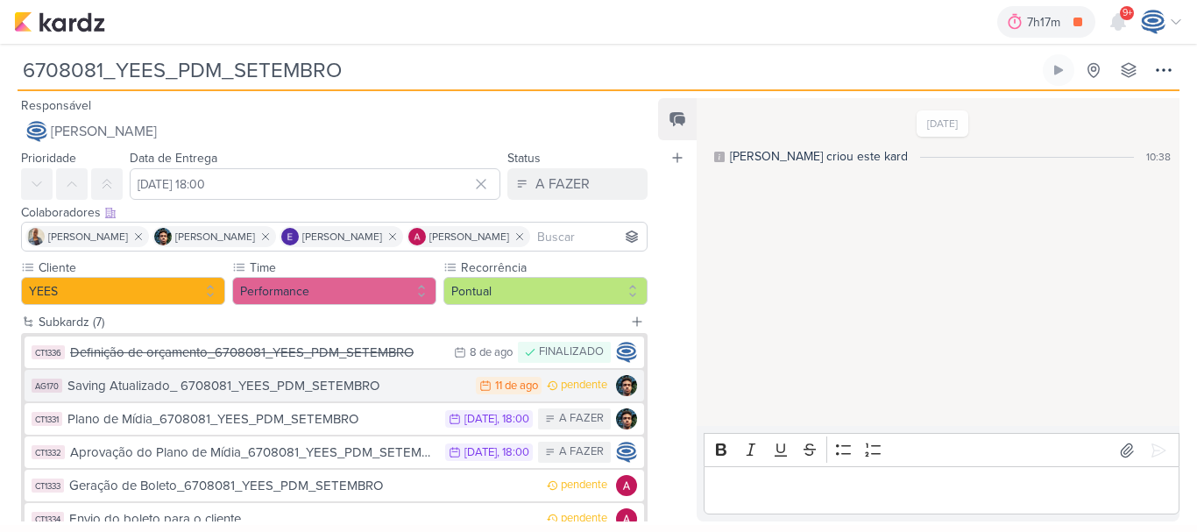
click at [227, 387] on div "Saving Atualizado_ 6708081_YEES_PDM_SETEMBRO" at bounding box center [267, 386] width 400 height 20
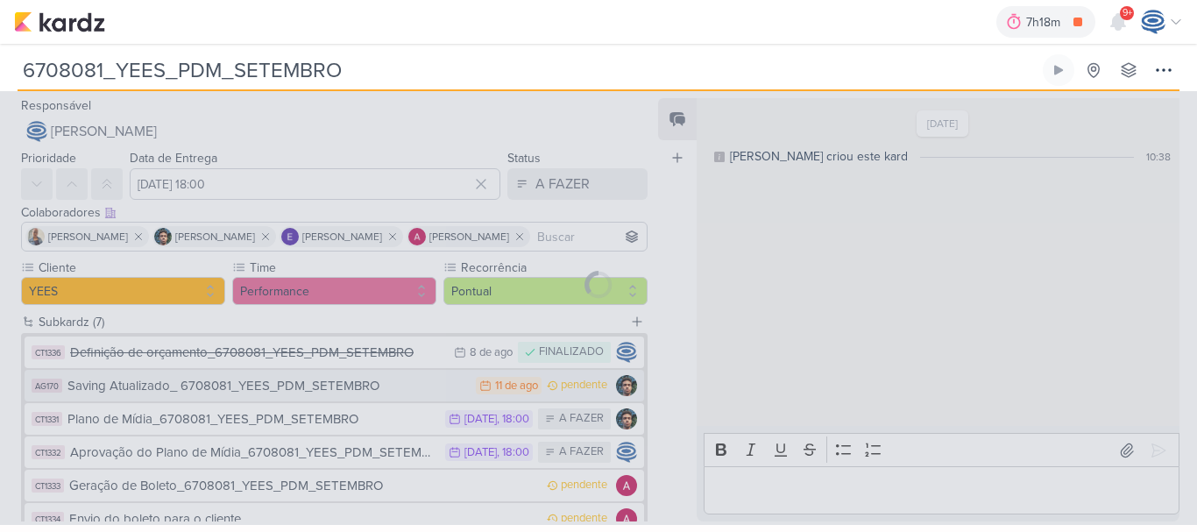
type input "Saving Atualizado_ 6708081_YEES_PDM_SETEMBRO"
type input "11 de agosto de 2025 às 23:59"
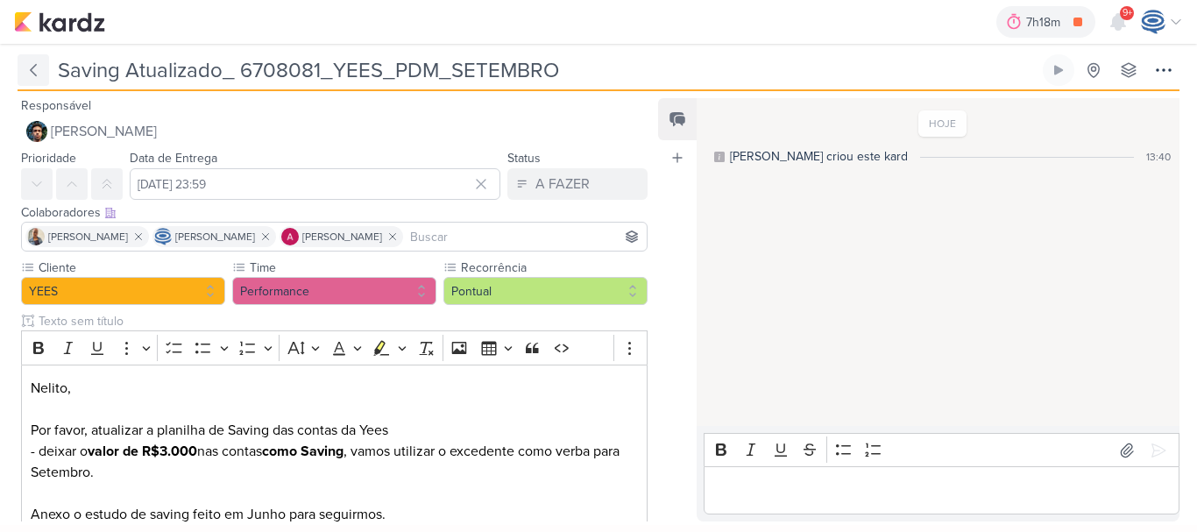
click at [37, 62] on icon at bounding box center [34, 70] width 18 height 18
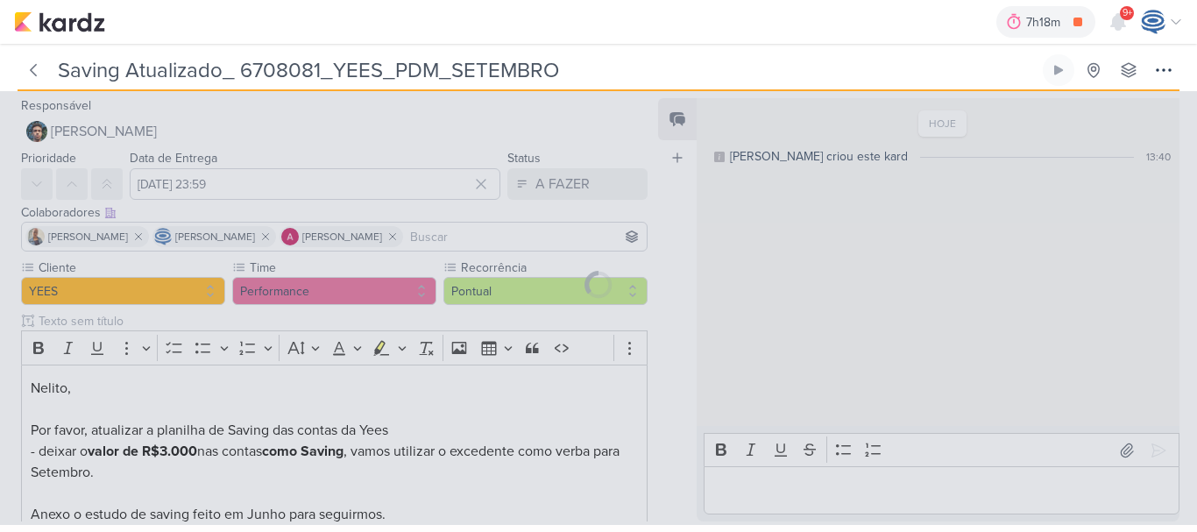
type input "6708081_YEES_PDM_SETEMBRO"
type input "[DATE] 18:00"
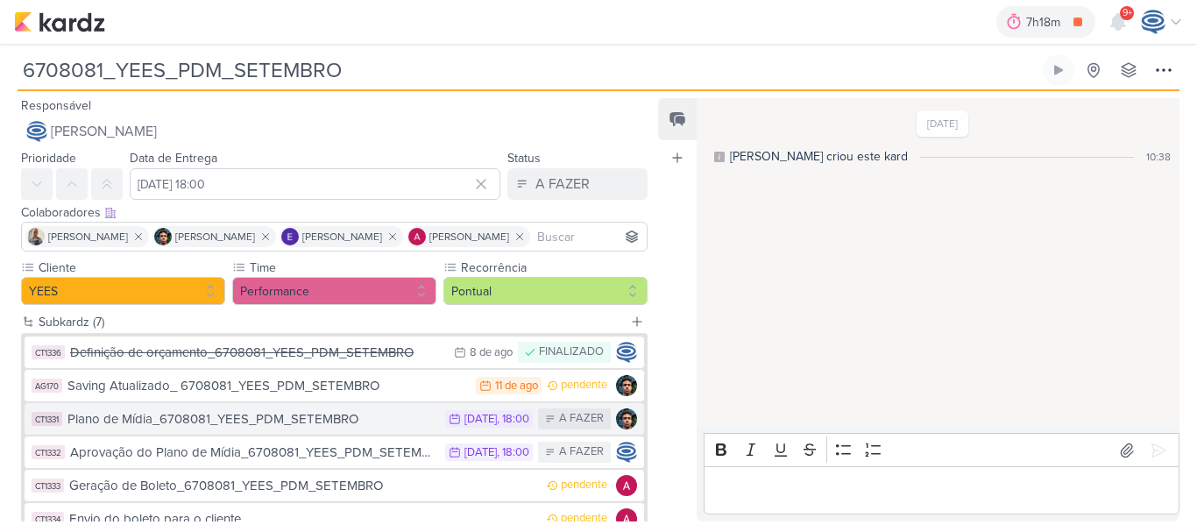
click at [289, 421] on div "Plano de Mídia_6708081_YEES_PDM_SETEMBRO" at bounding box center [251, 419] width 369 height 20
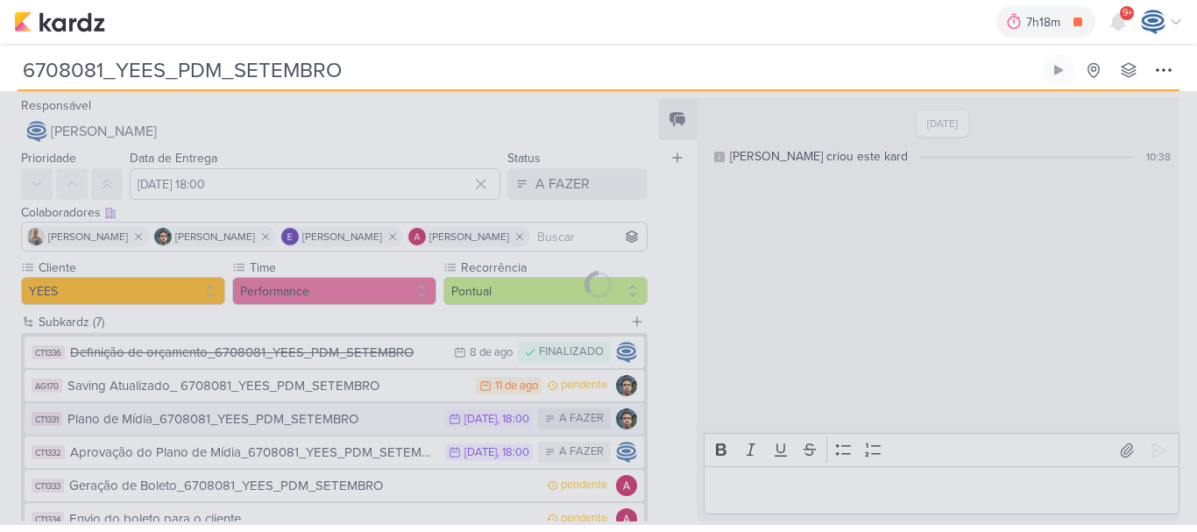
type input "Plano de Mídia_6708081_YEES_PDM_SETEMBRO"
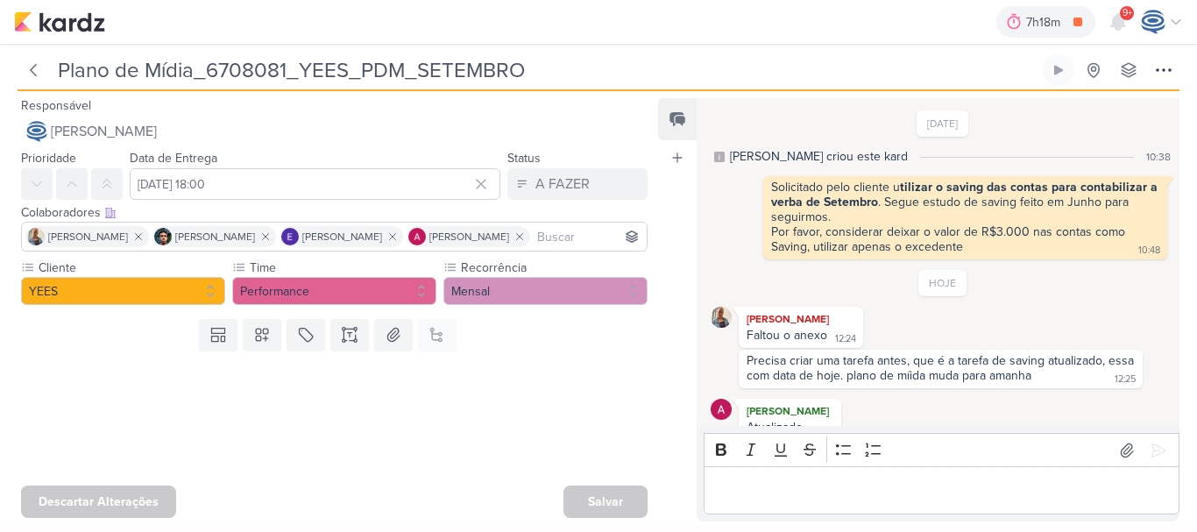
scroll to position [21, 0]
